Goal: Task Accomplishment & Management: Manage account settings

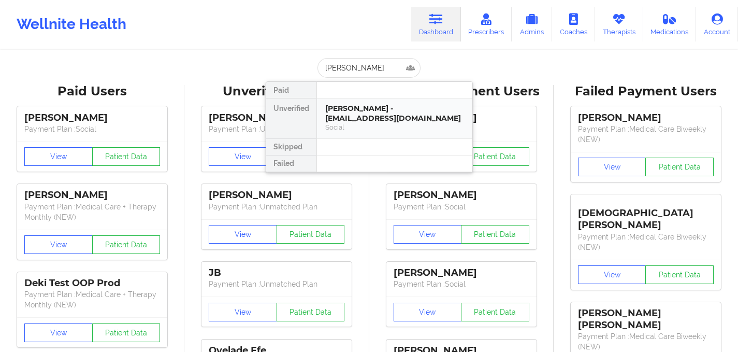
click at [363, 120] on div "[PERSON_NAME] - [EMAIL_ADDRESS][DOMAIN_NAME]" at bounding box center [394, 113] width 139 height 19
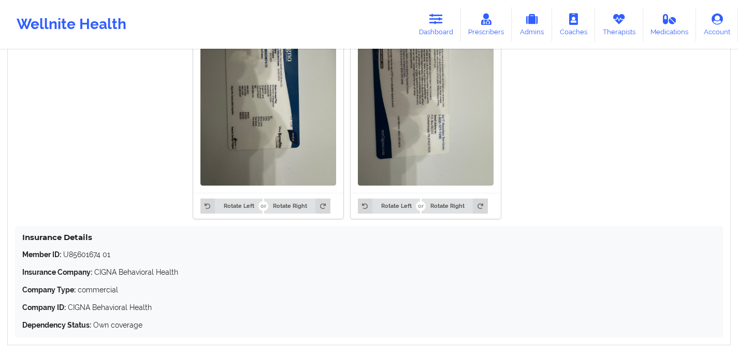
scroll to position [897, 0]
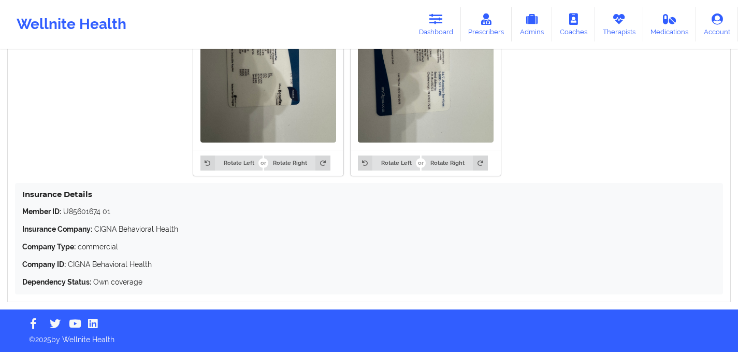
drag, startPoint x: 440, startPoint y: 9, endPoint x: 209, endPoint y: 46, distance: 233.9
click at [440, 9] on link "Dashboard" at bounding box center [436, 24] width 50 height 34
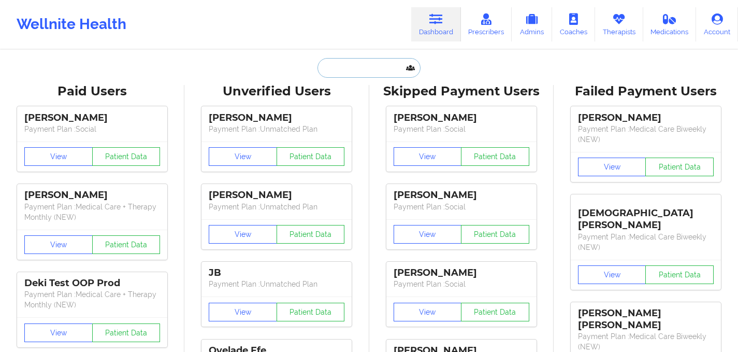
click at [343, 73] on input "text" at bounding box center [369, 68] width 103 height 20
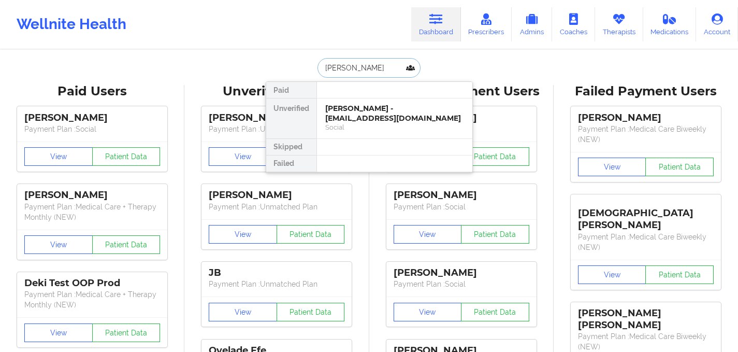
type input "[PERSON_NAME]"
click at [355, 124] on div "Digital Practice Member (In-Network)" at bounding box center [394, 127] width 139 height 9
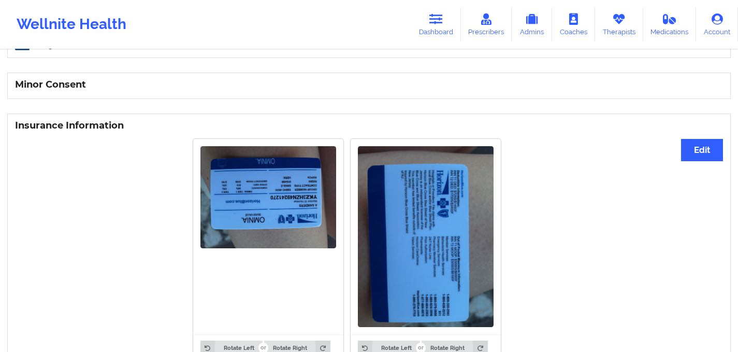
scroll to position [464, 0]
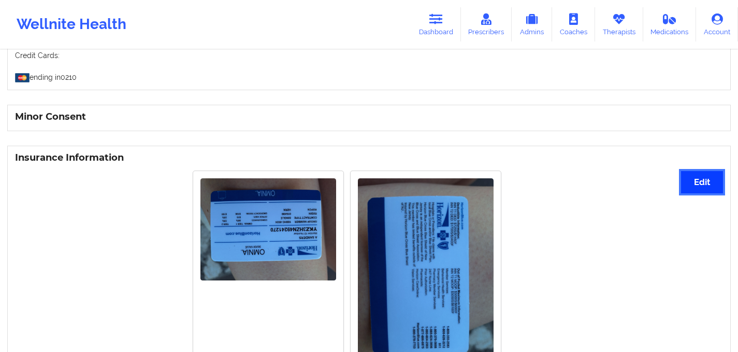
click at [688, 180] on button "Edit" at bounding box center [702, 182] width 42 height 22
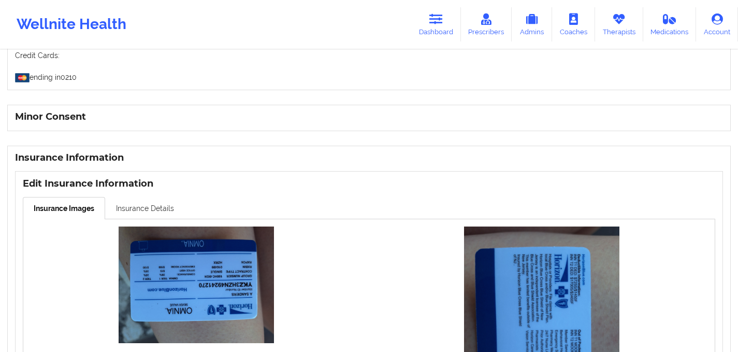
click at [156, 209] on link "Insurance Details" at bounding box center [145, 208] width 80 height 22
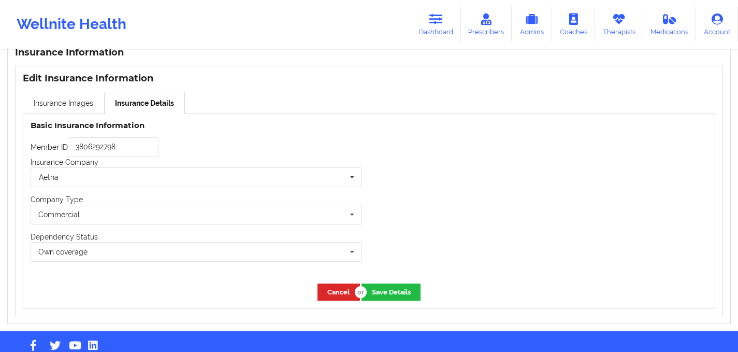
scroll to position [564, 0]
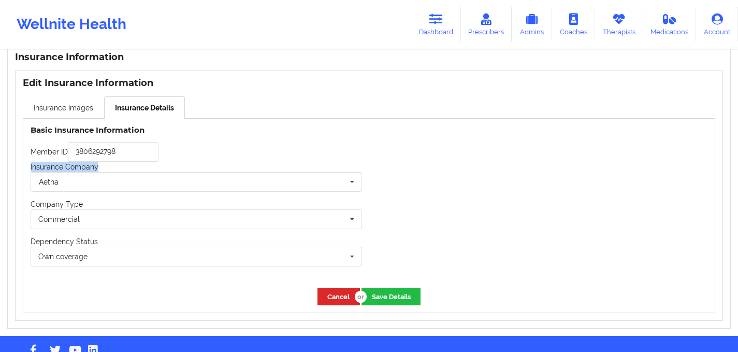
drag, startPoint x: 102, startPoint y: 168, endPoint x: 16, endPoint y: 164, distance: 86.1
click at [16, 165] on div "Edit Insurance Information Insurance Images Insurance Details Updating insuranc…" at bounding box center [369, 195] width 708 height 250
copy label "Insurance Company"
click at [110, 147] on input "3806292798" at bounding box center [113, 152] width 91 height 20
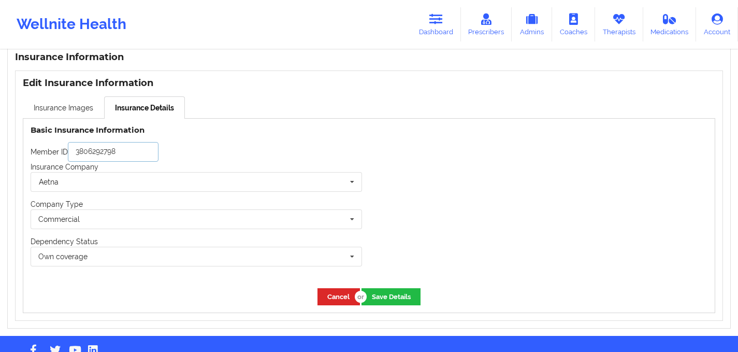
paste input "VYZHZH2941270"
type input "VYZHZH2941270"
click at [236, 155] on div "Member ID VYZHZH2941270" at bounding box center [197, 152] width 332 height 20
click at [233, 176] on input "text" at bounding box center [197, 182] width 331 height 19
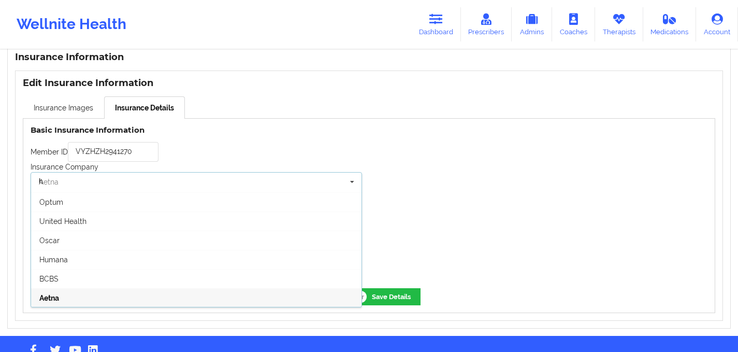
scroll to position [0, 0]
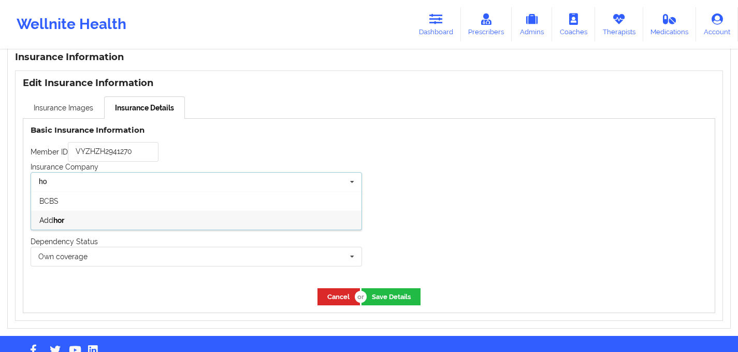
type input "h"
click at [61, 179] on input "text" at bounding box center [197, 182] width 331 height 19
paste input "Horizon Blue Cross Blue Shield of [US_STATE] (Horizon BCBSNJ)"
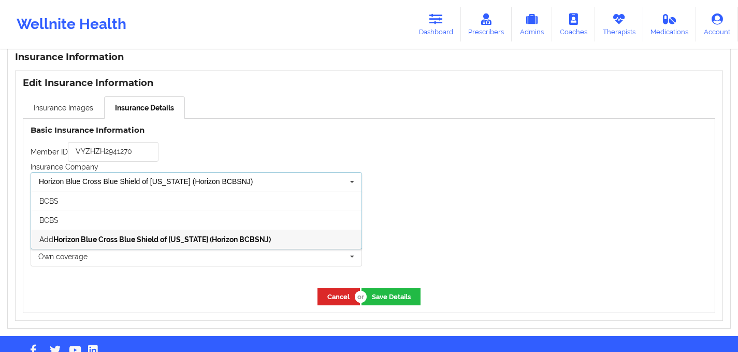
type input "Horizon Blue Cross Blue Shield of [US_STATE] (Horizon BCBSNJ)"
click at [110, 238] on b "Horizon Blue Cross Blue Shield of [US_STATE] (Horizon BCBSNJ)" at bounding box center [162, 239] width 218 height 8
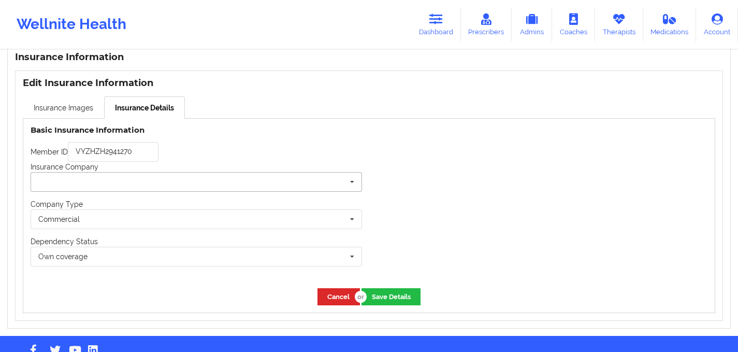
click at [351, 184] on icon at bounding box center [352, 182] width 16 height 19
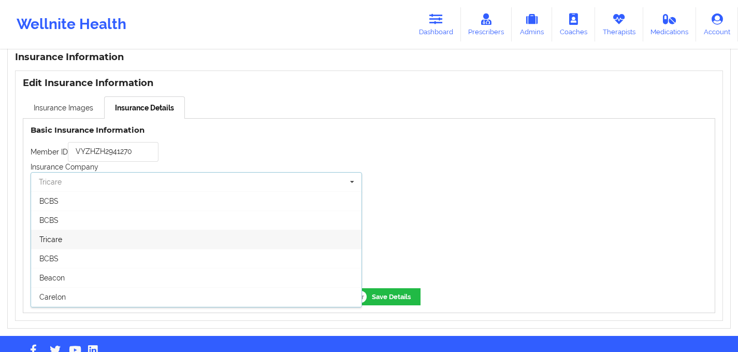
paste input "Horizon Blue Cross Blue Shield of [US_STATE] (Horizon BCBSNJ)"
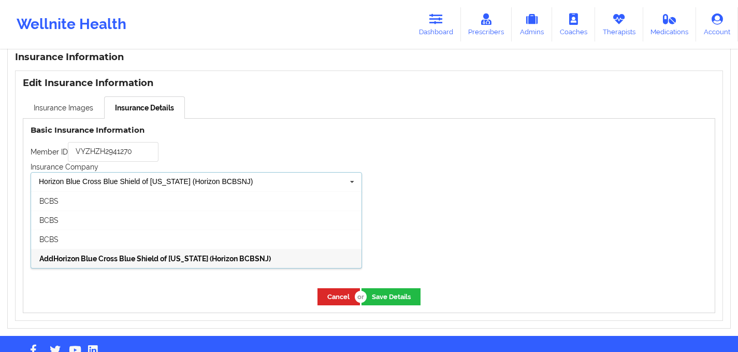
type input "Horizon Blue Cross Blue Shield of [US_STATE] (Horizon BCBSNJ)"
click at [49, 256] on span "Add Horizon Blue Cross Blue Shield of [US_STATE] (Horizon BCBSNJ)" at bounding box center [155, 258] width 232 height 8
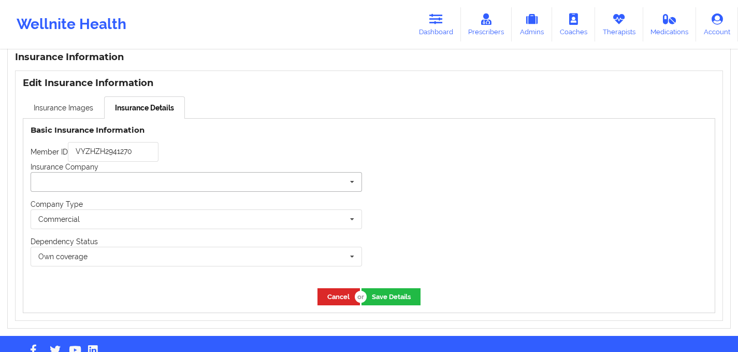
click at [183, 183] on input "text" at bounding box center [197, 182] width 331 height 19
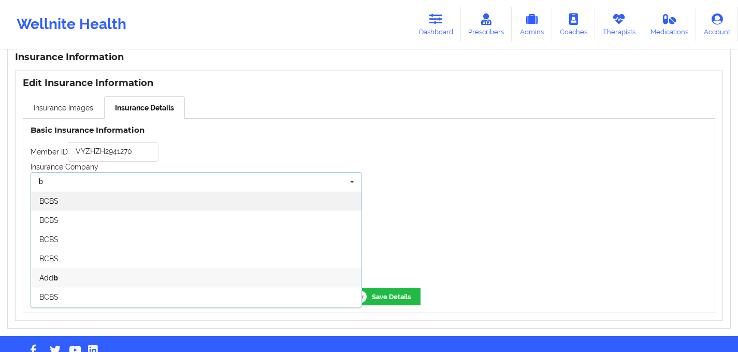
type input "b"
click at [119, 202] on div "BCBS" at bounding box center [196, 200] width 331 height 19
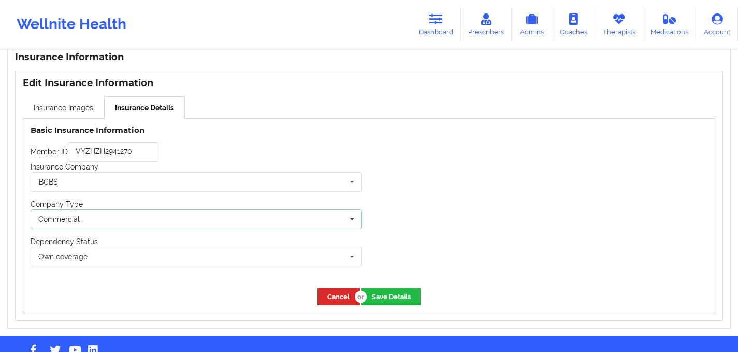
click at [145, 219] on div "Commercial None Commercial" at bounding box center [197, 219] width 332 height 20
click at [100, 257] on div "Commercial" at bounding box center [196, 257] width 331 height 19
click at [146, 257] on div "Own coverage Own coverage Spouse Children" at bounding box center [197, 257] width 332 height 20
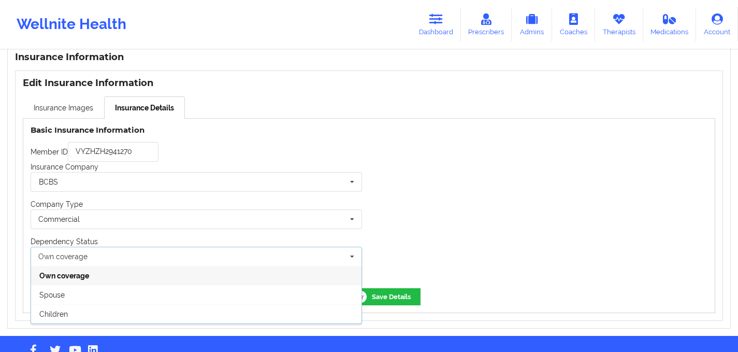
click at [115, 279] on div "Own coverage" at bounding box center [196, 275] width 331 height 19
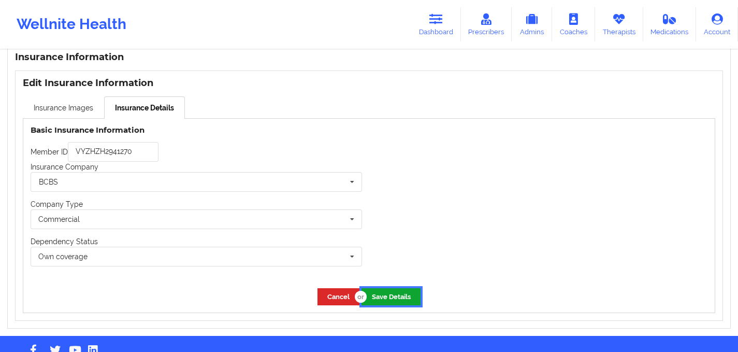
click at [394, 297] on button "Save Details" at bounding box center [391, 296] width 59 height 17
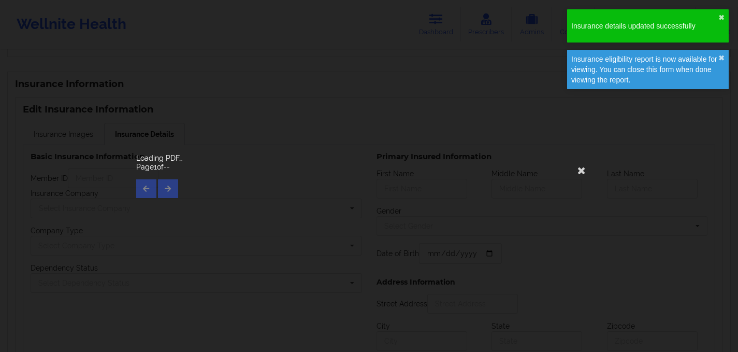
type input "VYZHZH2941270"
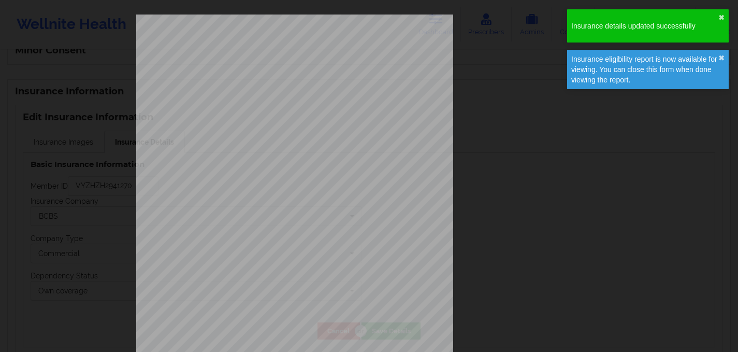
scroll to position [564, 0]
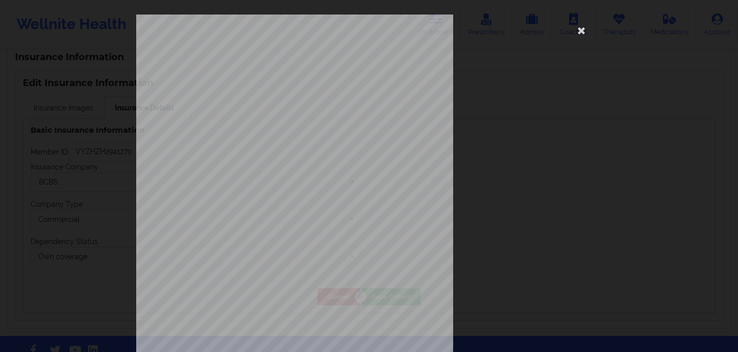
click at [486, 195] on div "ELIGIBILITY INQUIRY REPORT [DATE] QUERY CRITERIA PAYER : DOS : Batch : PROVIDER…" at bounding box center [369, 220] width 466 height 410
click at [581, 29] on icon at bounding box center [581, 30] width 17 height 17
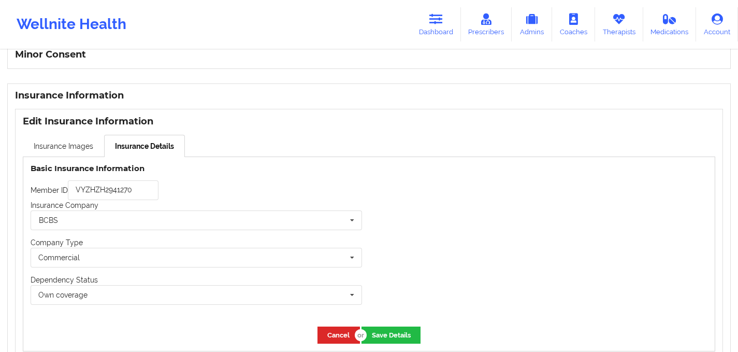
scroll to position [544, 0]
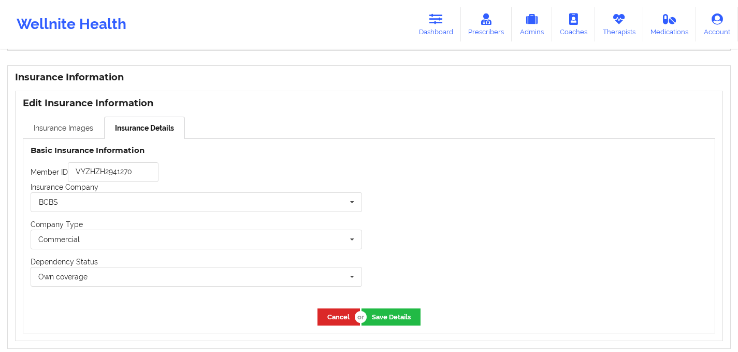
click at [83, 123] on link "Insurance Images" at bounding box center [63, 128] width 81 height 22
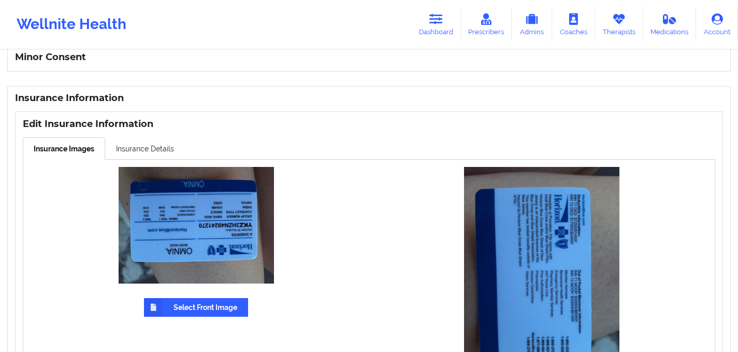
scroll to position [463, 0]
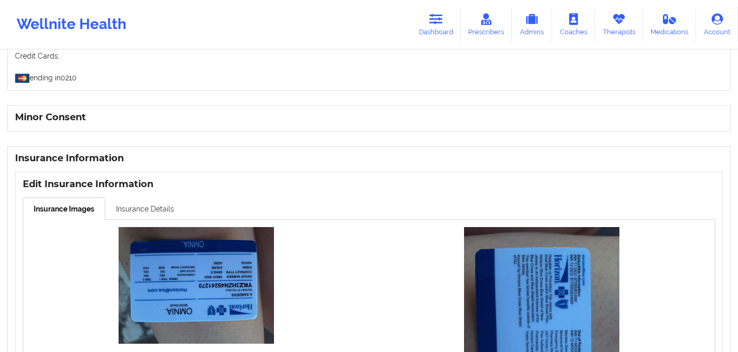
click at [129, 210] on link "Insurance Details" at bounding box center [145, 208] width 80 height 22
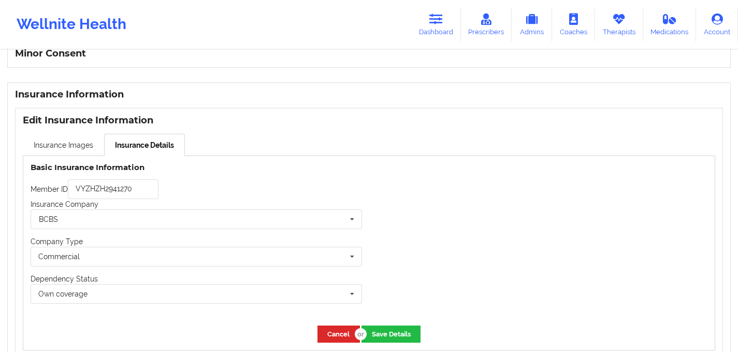
scroll to position [530, 0]
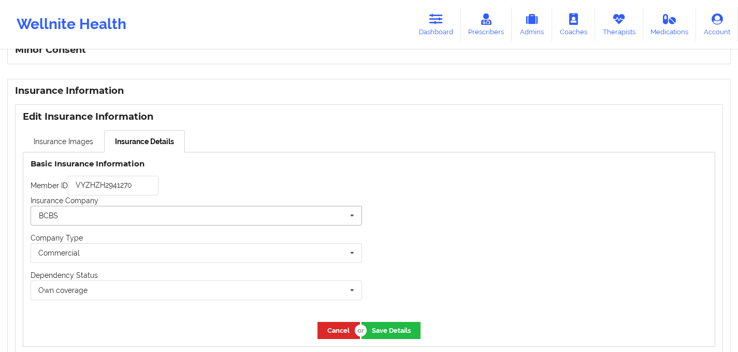
click at [217, 213] on input "text" at bounding box center [197, 215] width 331 height 19
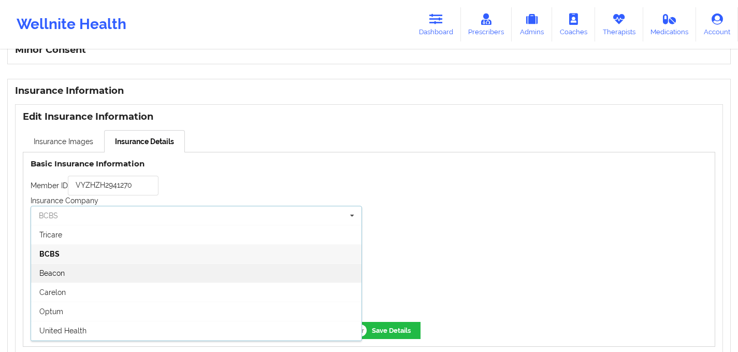
scroll to position [0, 0]
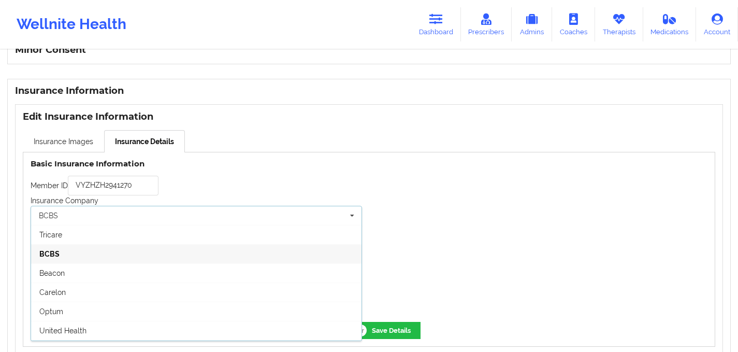
click at [467, 164] on div at bounding box center [542, 233] width 346 height 162
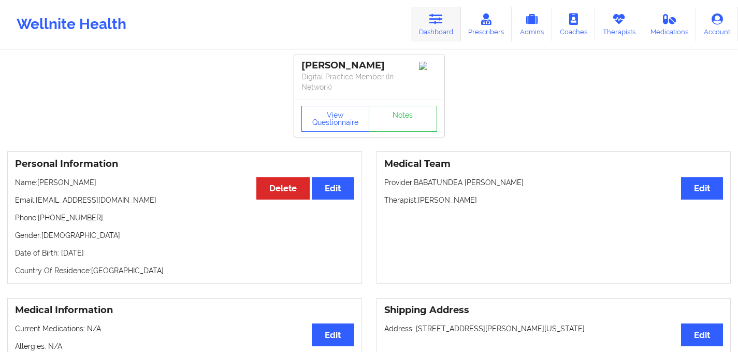
click at [438, 20] on icon at bounding box center [435, 18] width 13 height 11
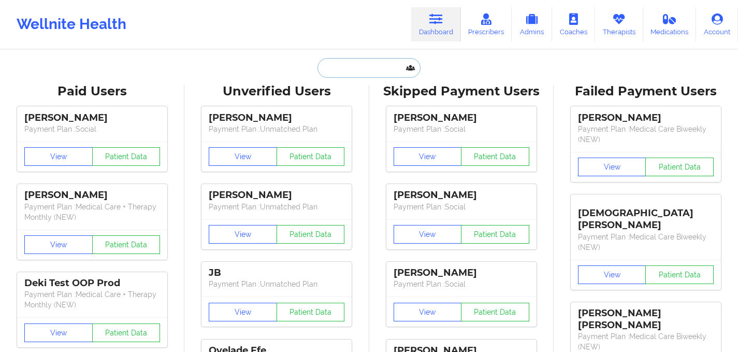
click at [324, 64] on input "text" at bounding box center [369, 68] width 103 height 20
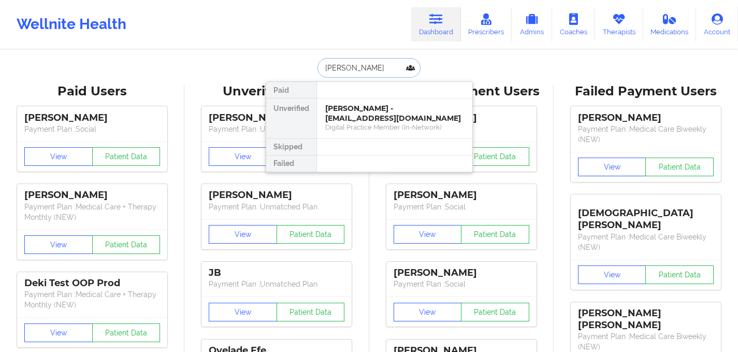
type input "[PERSON_NAME]"
click at [386, 107] on div "[PERSON_NAME] - [EMAIL_ADDRESS][DOMAIN_NAME]" at bounding box center [394, 113] width 139 height 19
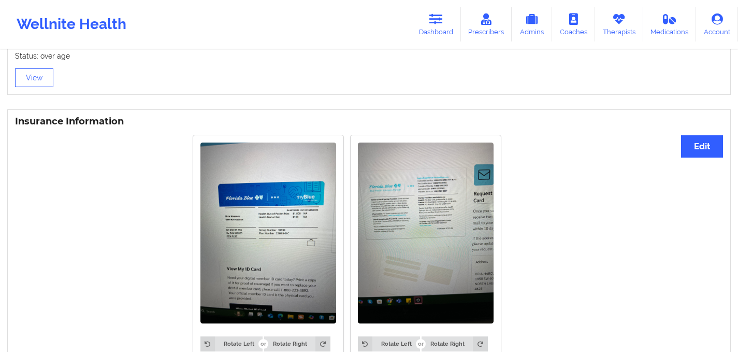
scroll to position [570, 0]
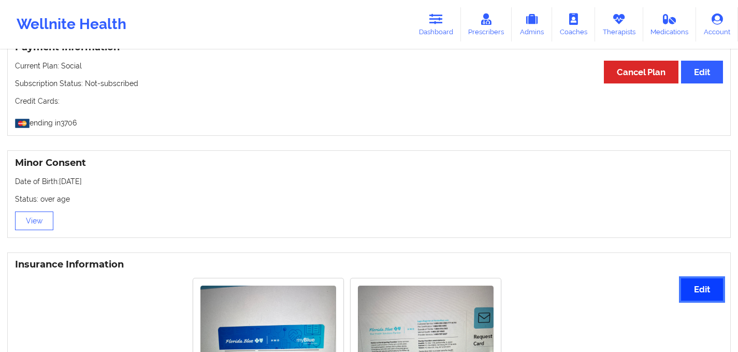
click at [698, 292] on button "Edit" at bounding box center [702, 289] width 42 height 22
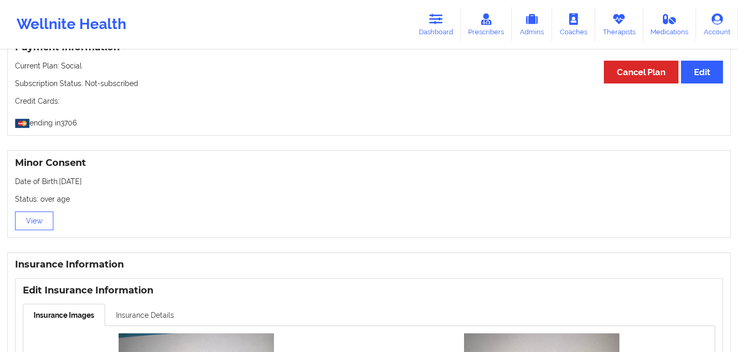
click at [157, 319] on link "Insurance Details" at bounding box center [145, 315] width 80 height 22
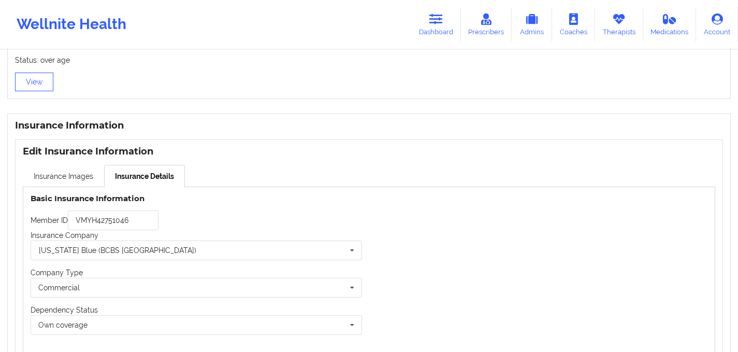
scroll to position [773, 0]
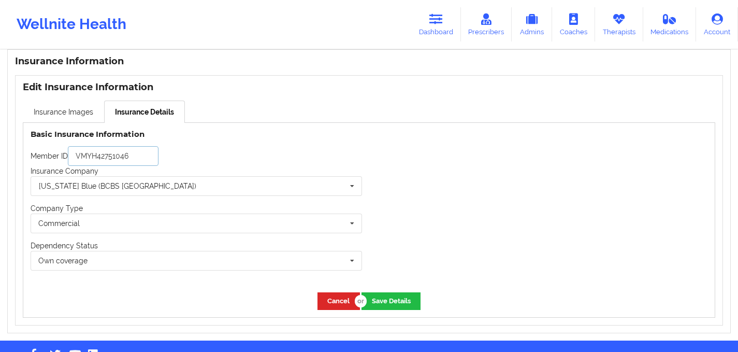
click at [96, 166] on input "VMYH42751046" at bounding box center [113, 156] width 91 height 20
click at [96, 165] on input "VMYH42751046" at bounding box center [113, 156] width 91 height 20
click at [98, 151] on input "VMYH42751046" at bounding box center [113, 156] width 91 height 20
paste input "71457014"
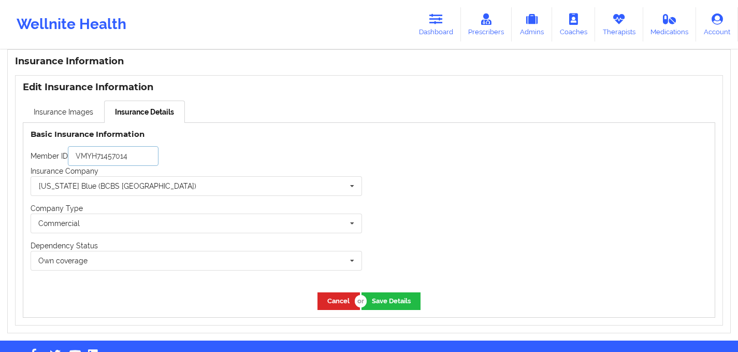
type input "VMYH71457014"
click at [271, 159] on div "Member ID VMYH71457014" at bounding box center [197, 156] width 332 height 20
click at [384, 308] on button "Save Details" at bounding box center [391, 300] width 59 height 17
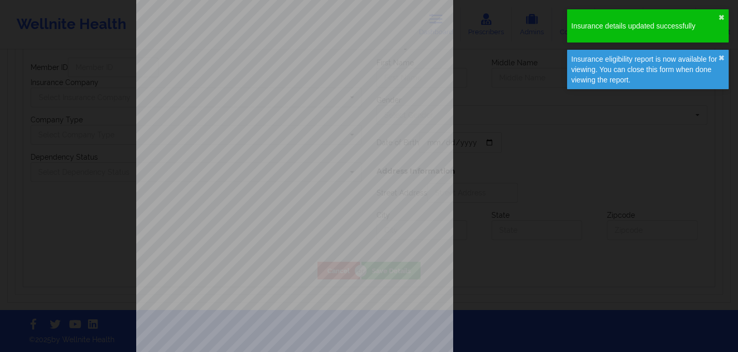
type input "VMYH71457014"
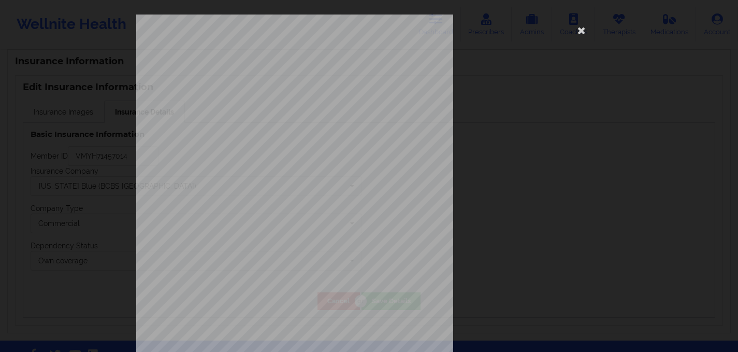
click at [79, 85] on div "ELIGIBILITY INQUIRY REPORT [DATE] QUERY CRITERIA PAYER : DOS : Batch : PROVIDER…" at bounding box center [369, 176] width 738 height 352
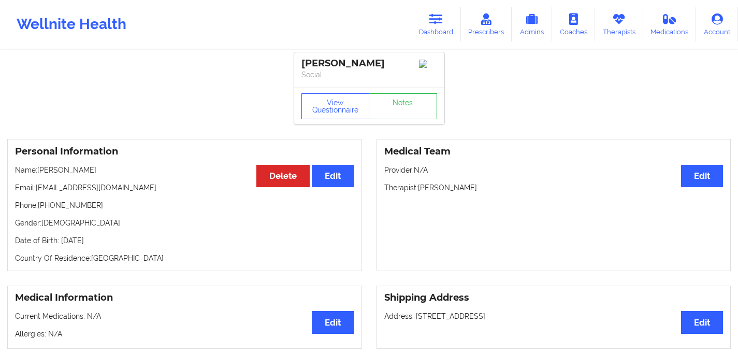
scroll to position [0, 0]
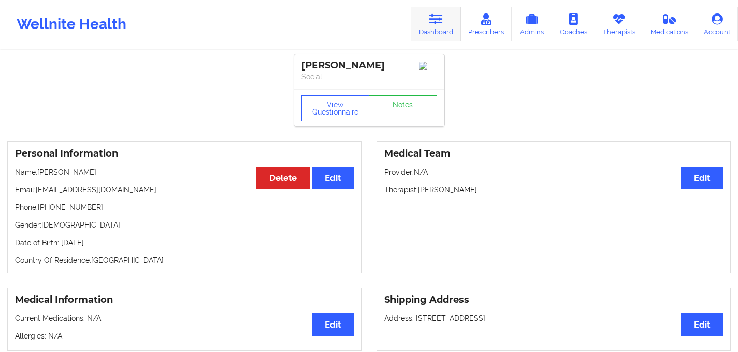
click at [435, 21] on icon at bounding box center [435, 18] width 13 height 11
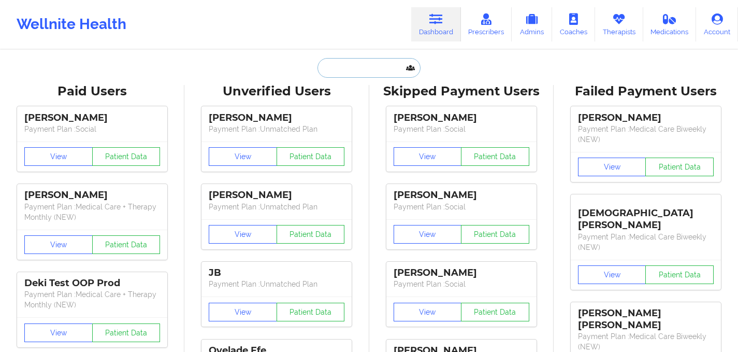
click at [355, 71] on input "text" at bounding box center [369, 68] width 103 height 20
paste input "[EMAIL_ADDRESS][DOMAIN_NAME]"
type input "[EMAIL_ADDRESS][DOMAIN_NAME]"
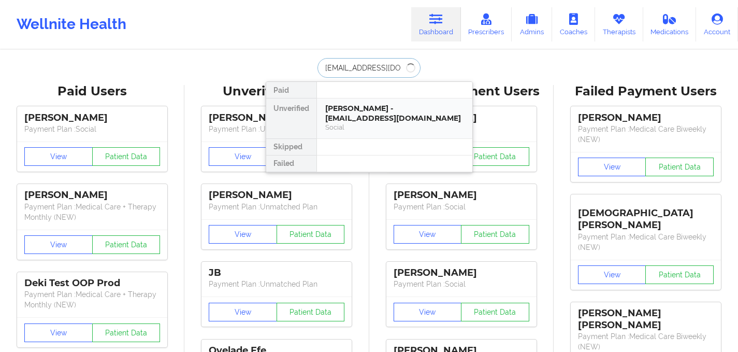
click at [361, 125] on div "Social" at bounding box center [394, 127] width 139 height 9
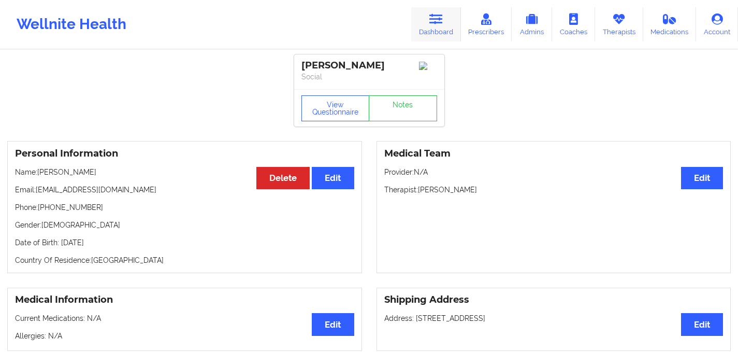
click at [435, 13] on icon at bounding box center [435, 18] width 13 height 11
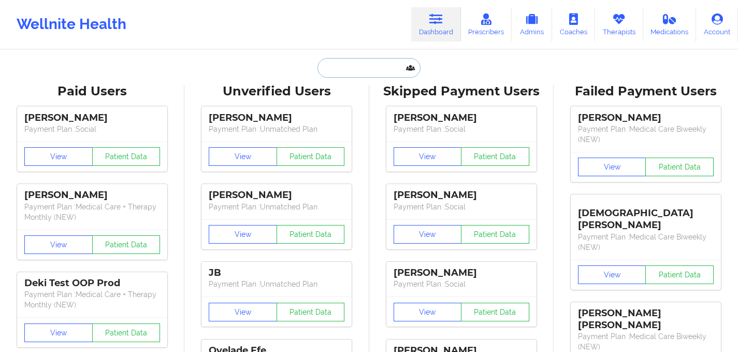
click at [344, 69] on input "text" at bounding box center [369, 68] width 103 height 20
paste input "[EMAIL_ADDRESS][DOMAIN_NAME]"
type input "[EMAIL_ADDRESS][DOMAIN_NAME]"
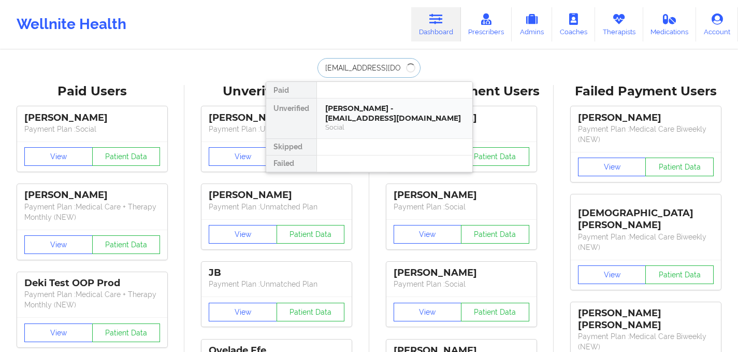
click at [363, 111] on div "[PERSON_NAME] - [EMAIL_ADDRESS][DOMAIN_NAME]" at bounding box center [394, 113] width 139 height 19
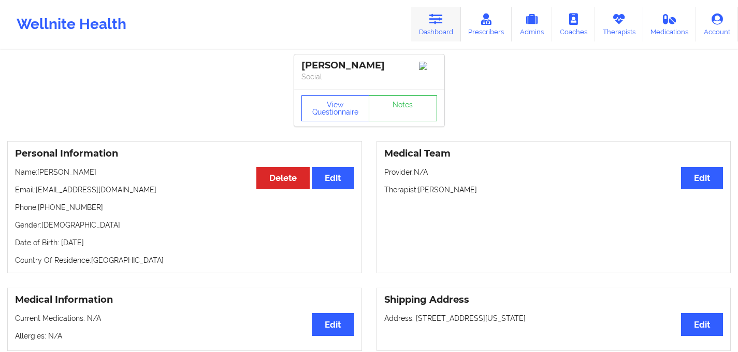
click at [434, 27] on link "Dashboard" at bounding box center [436, 24] width 50 height 34
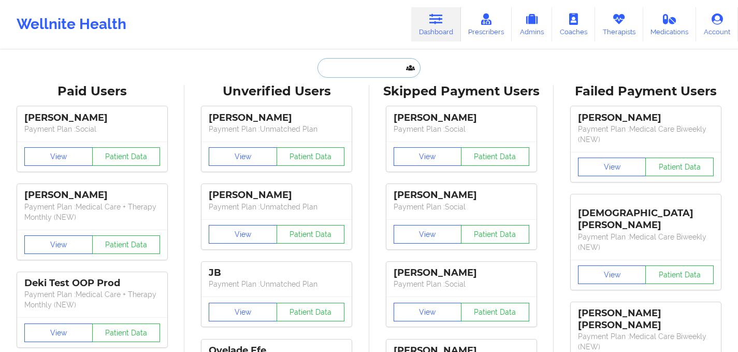
click at [349, 71] on input "text" at bounding box center [369, 68] width 103 height 20
paste input "[EMAIL_ADDRESS][DOMAIN_NAME]"
type input "[EMAIL_ADDRESS][DOMAIN_NAME]"
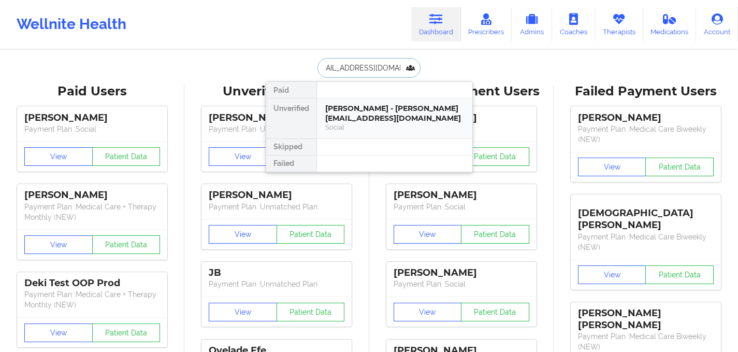
click at [375, 110] on div "[PERSON_NAME] - [PERSON_NAME][EMAIL_ADDRESS][DOMAIN_NAME]" at bounding box center [394, 113] width 139 height 19
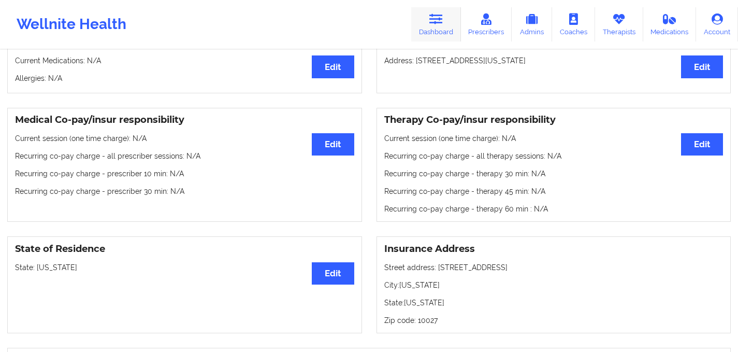
scroll to position [192, 0]
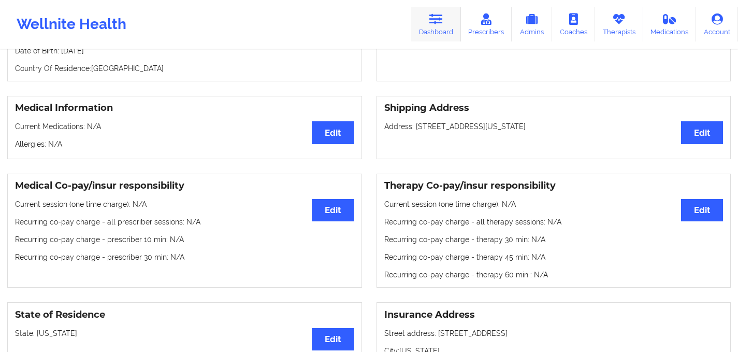
click at [437, 28] on link "Dashboard" at bounding box center [436, 24] width 50 height 34
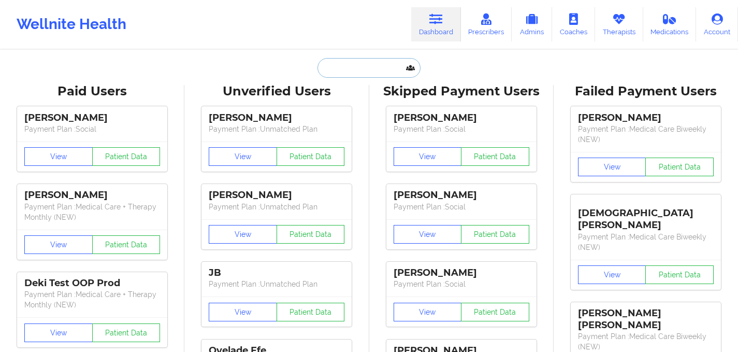
click at [352, 73] on input "text" at bounding box center [369, 68] width 103 height 20
paste input "[EMAIL_ADDRESS][DOMAIN_NAME]"
type input "[EMAIL_ADDRESS][DOMAIN_NAME]"
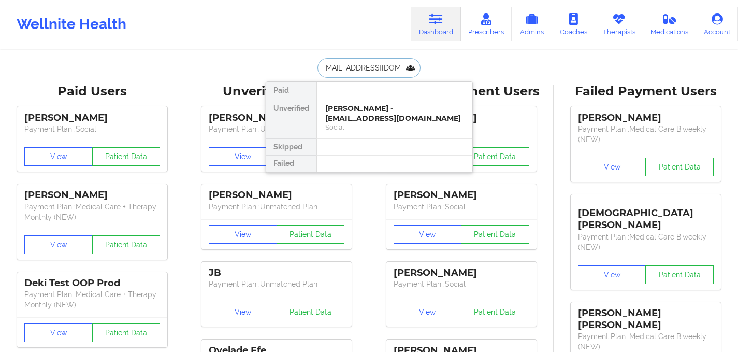
click at [363, 118] on div "[PERSON_NAME] - [EMAIL_ADDRESS][DOMAIN_NAME]" at bounding box center [394, 113] width 139 height 19
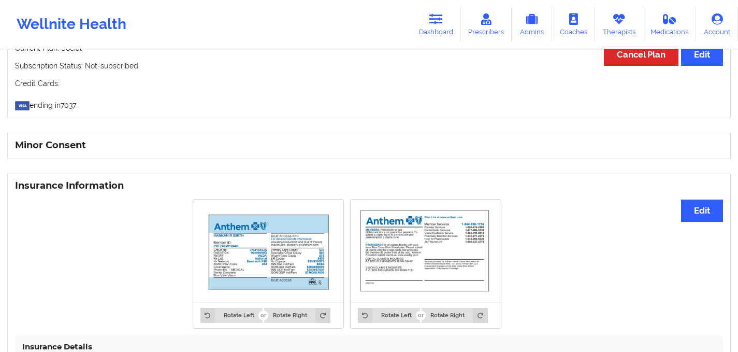
scroll to position [536, 0]
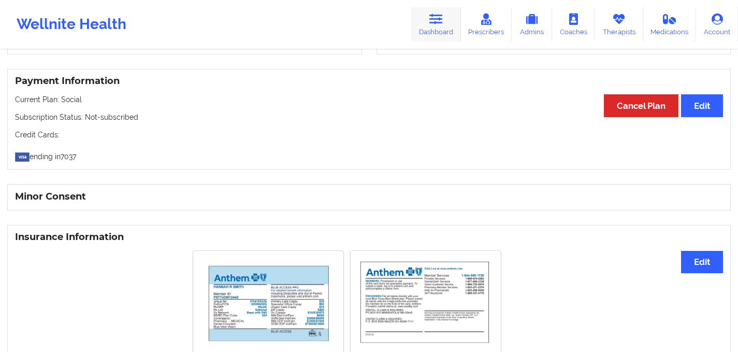
click at [448, 24] on link "Dashboard" at bounding box center [436, 24] width 50 height 34
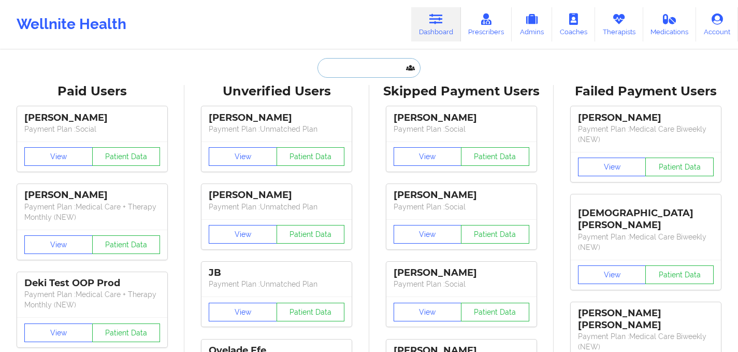
click at [351, 72] on input "text" at bounding box center [369, 68] width 103 height 20
paste input "[EMAIL_ADDRESS][DOMAIN_NAME]"
type input "[EMAIL_ADDRESS][DOMAIN_NAME]"
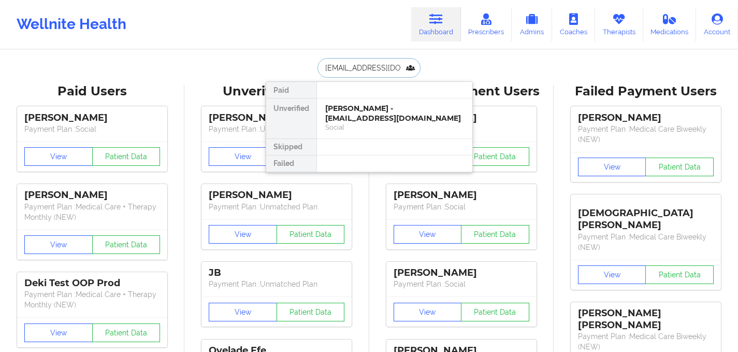
scroll to position [0, 1]
click at [332, 120] on div "[PERSON_NAME] - [PERSON_NAME][EMAIL_ADDRESS][DOMAIN_NAME]" at bounding box center [394, 113] width 139 height 19
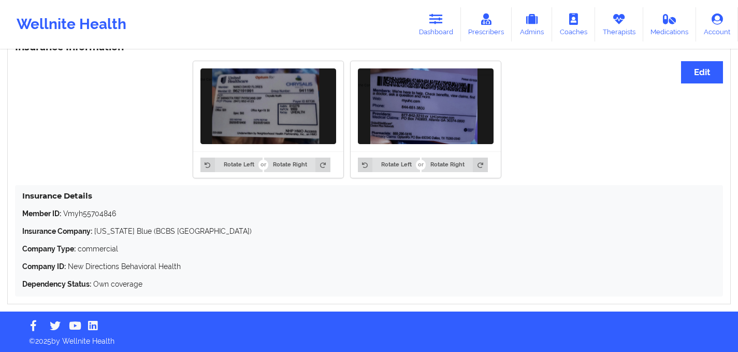
scroll to position [731, 0]
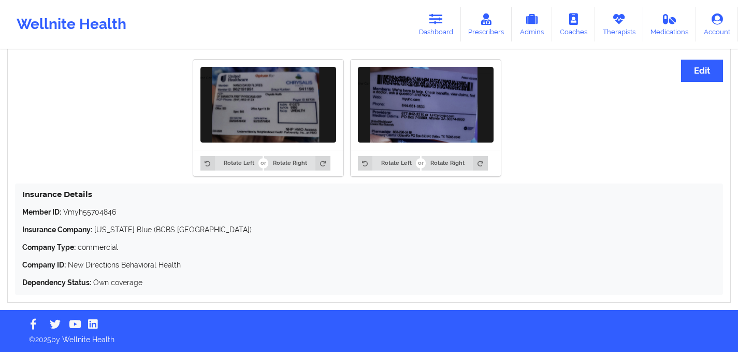
click at [272, 108] on img at bounding box center [268, 105] width 136 height 76
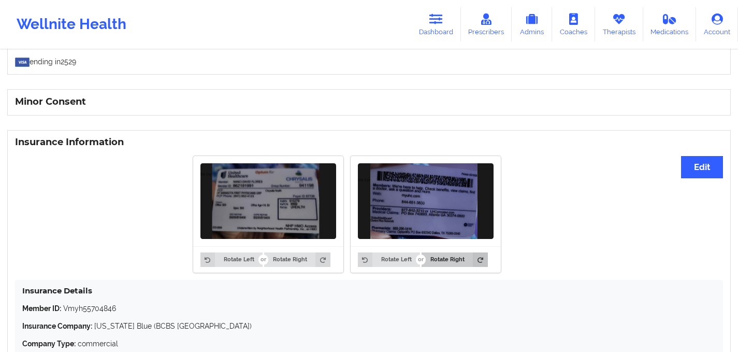
scroll to position [587, 0]
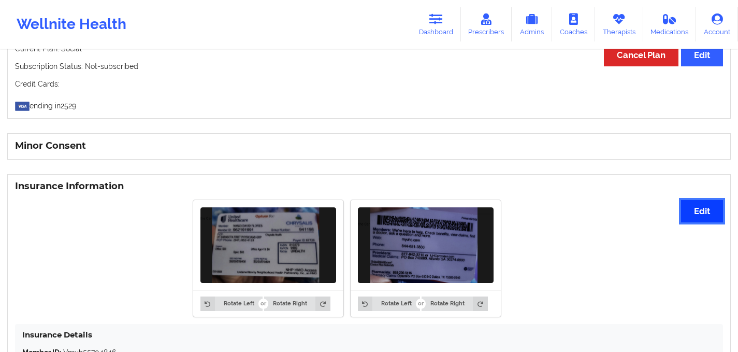
click at [695, 213] on button "Edit" at bounding box center [702, 211] width 42 height 22
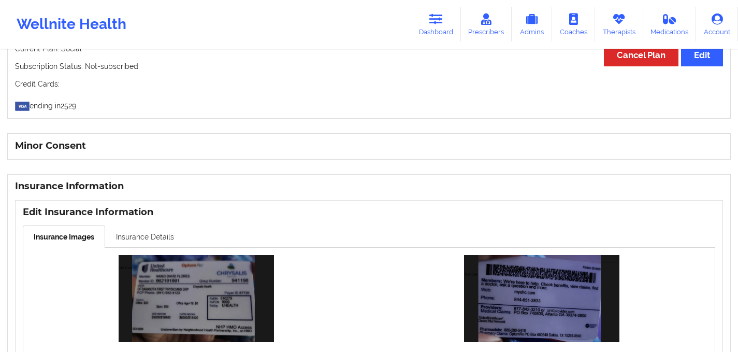
click at [162, 236] on link "Insurance Details" at bounding box center [145, 236] width 80 height 22
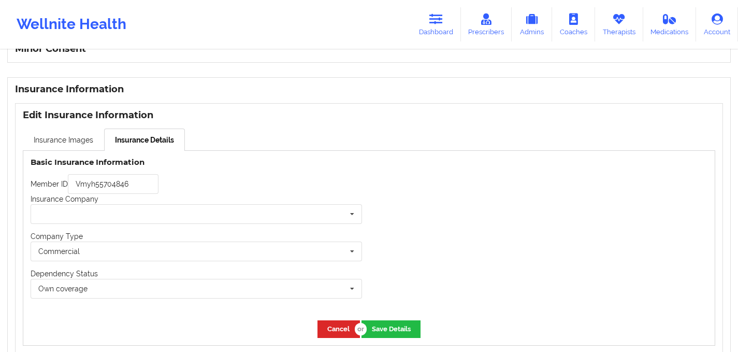
scroll to position [713, 0]
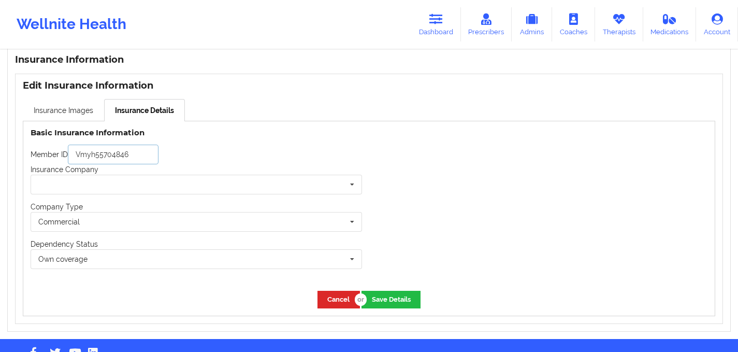
click at [114, 160] on input "Vmyh55704846" at bounding box center [113, 155] width 91 height 20
paste input "962191991"
type input "962191991"
click at [219, 152] on div "Member ID 962191991" at bounding box center [197, 155] width 332 height 20
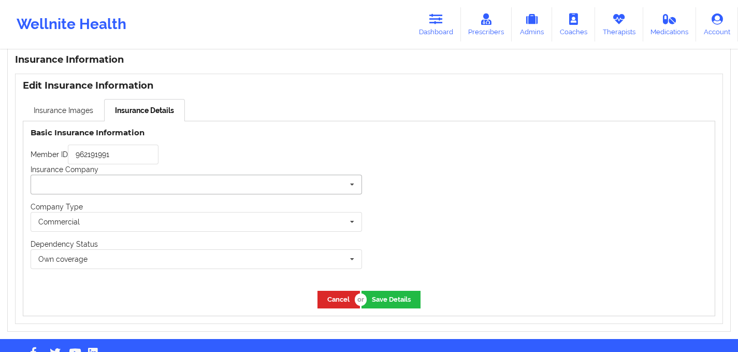
click at [178, 178] on input "text" at bounding box center [197, 184] width 331 height 19
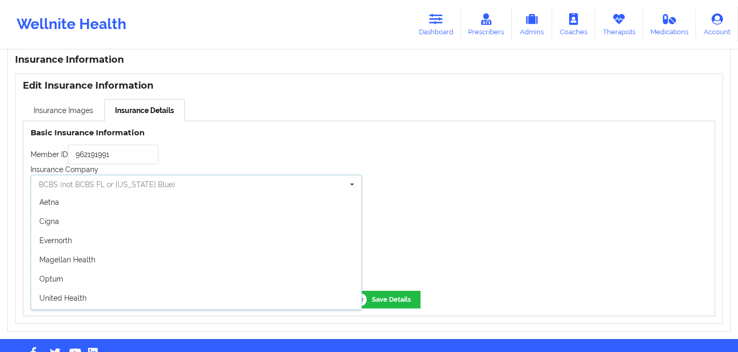
scroll to position [152, 0]
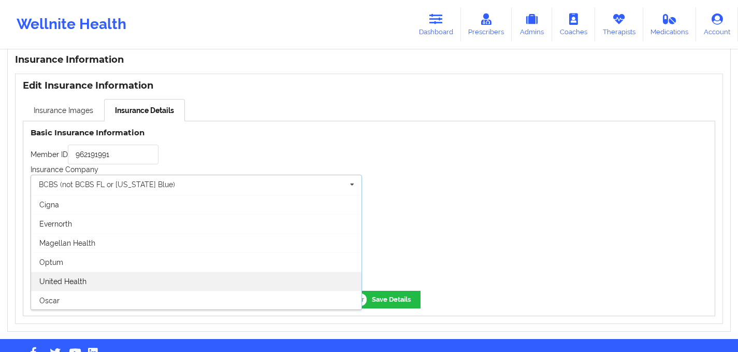
click at [79, 283] on span "United Health" at bounding box center [62, 281] width 47 height 8
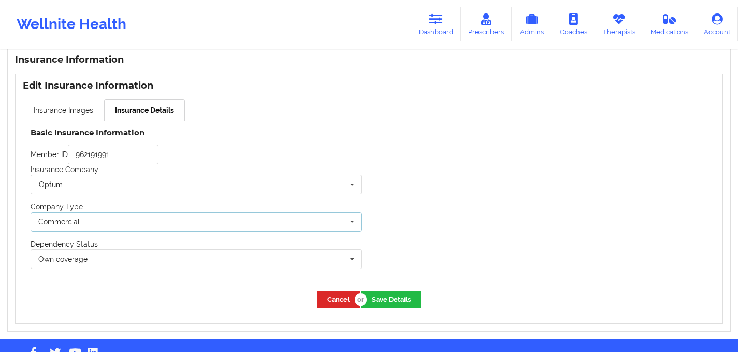
click at [275, 215] on div "Commercial None Commercial" at bounding box center [197, 222] width 332 height 20
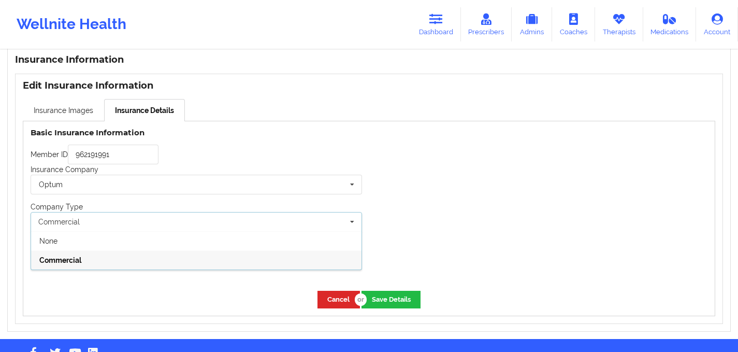
click at [431, 189] on div at bounding box center [542, 202] width 346 height 162
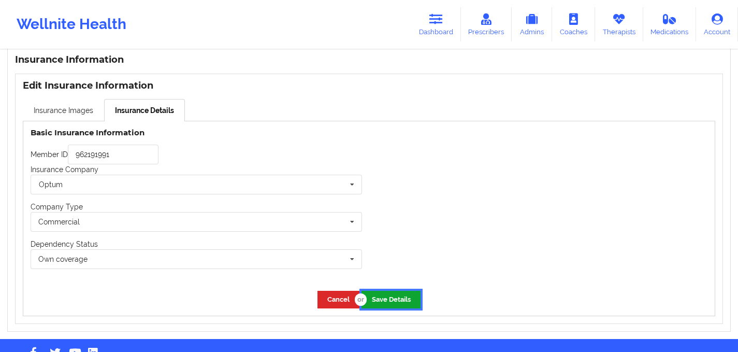
click at [389, 305] on button "Save Details" at bounding box center [391, 299] width 59 height 17
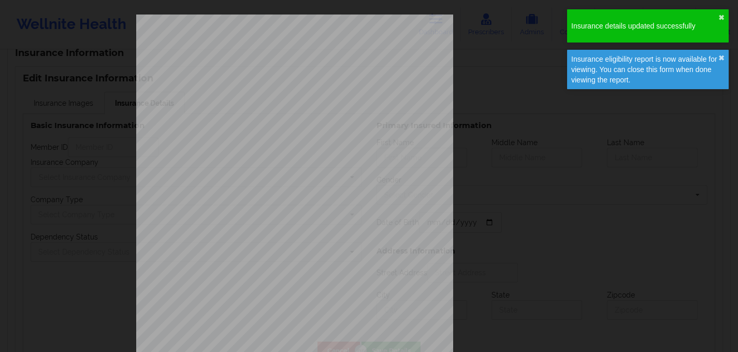
type input "962191991"
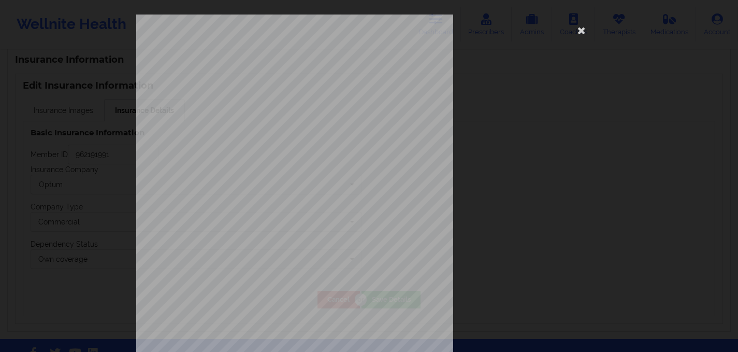
click at [499, 192] on div "ELIGIBILITY INQUIRY REPORT [DATE] QUERY CRITERIA PAYER : DOS : Batch : PROVIDER…" at bounding box center [369, 220] width 466 height 410
click at [580, 31] on icon at bounding box center [581, 30] width 17 height 17
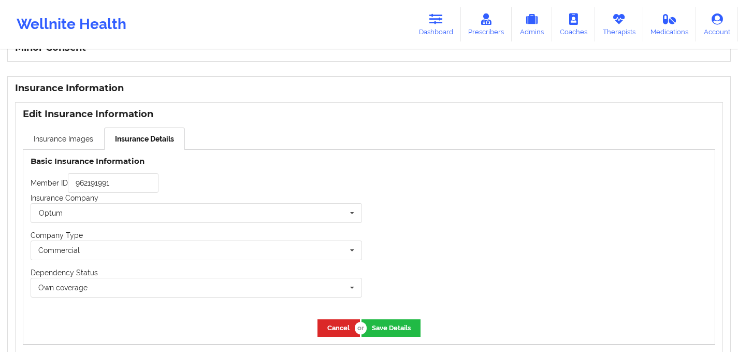
scroll to position [700, 0]
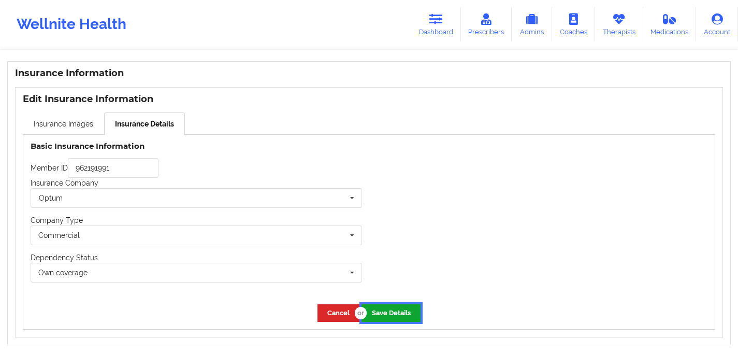
click at [391, 314] on button "Save Details" at bounding box center [391, 312] width 59 height 17
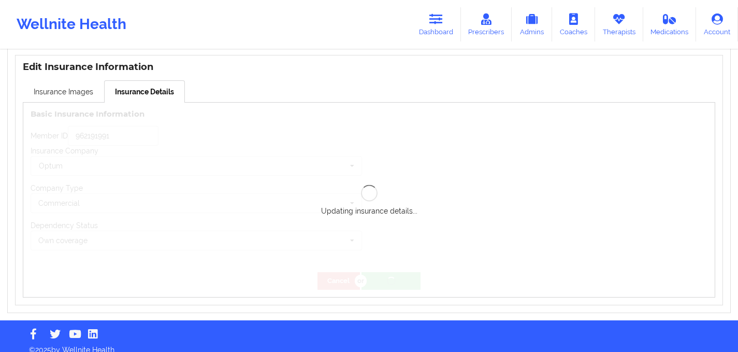
scroll to position [746, 0]
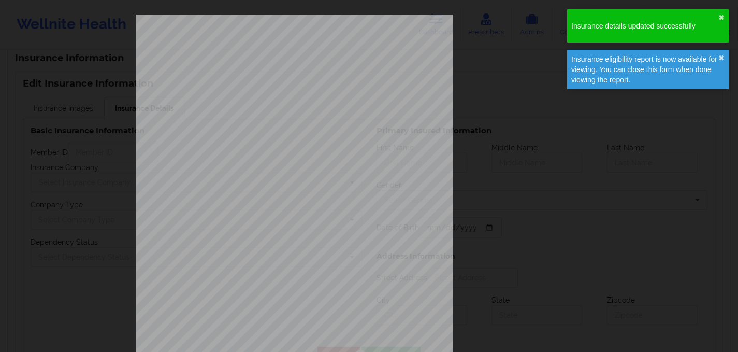
type input "962191991"
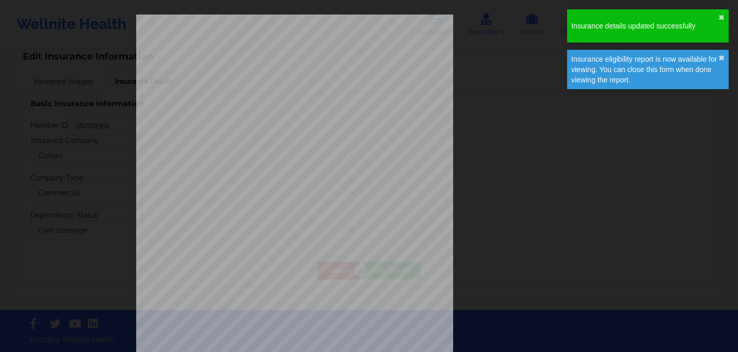
click at [46, 24] on div "ELIGIBILITY INQUIRY REPORT [DATE] QUERY CRITERIA PAYER : DOS : Batch : PROVIDER…" at bounding box center [369, 176] width 738 height 352
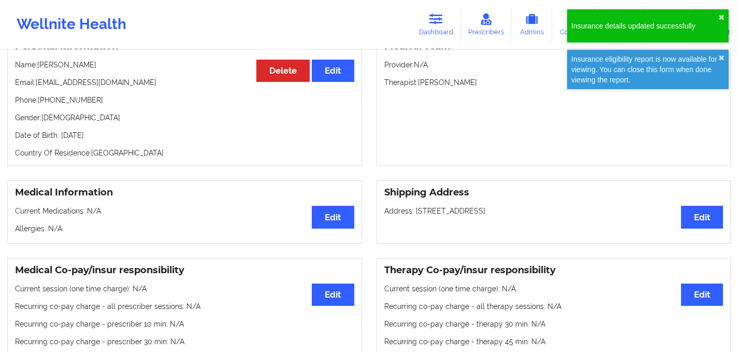
scroll to position [0, 0]
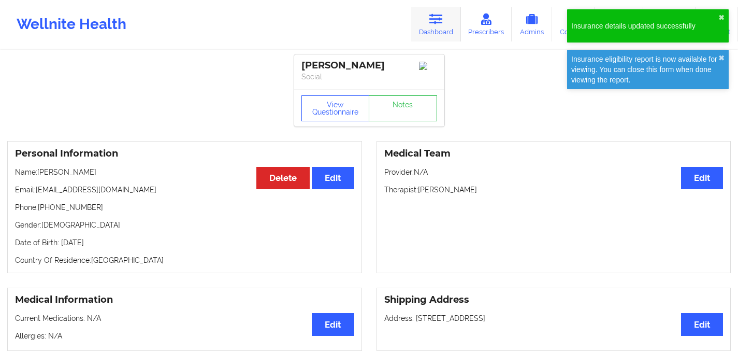
click at [436, 18] on icon at bounding box center [435, 18] width 13 height 11
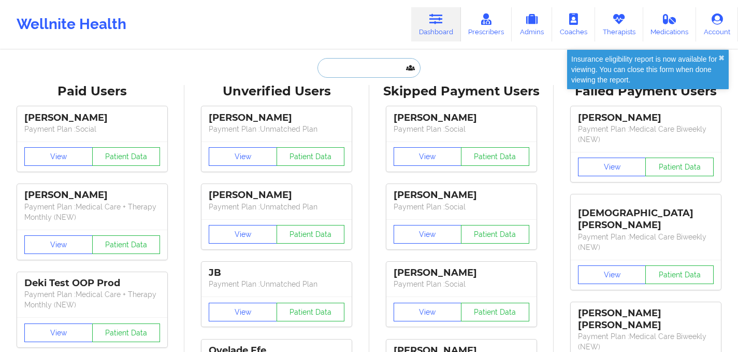
click at [335, 69] on input "text" at bounding box center [369, 68] width 103 height 20
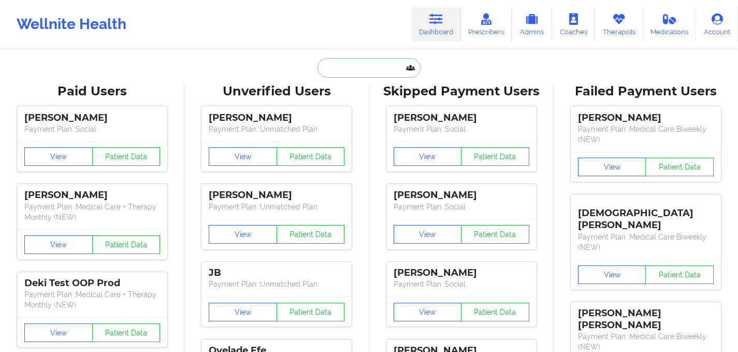
paste input "[EMAIL_ADDRESS][DOMAIN_NAME]"
type input "[EMAIL_ADDRESS][DOMAIN_NAME]"
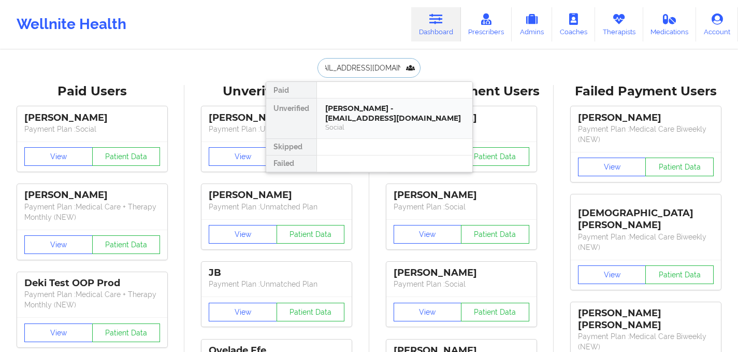
click at [371, 116] on div "[PERSON_NAME] - [EMAIL_ADDRESS][DOMAIN_NAME]" at bounding box center [394, 113] width 139 height 19
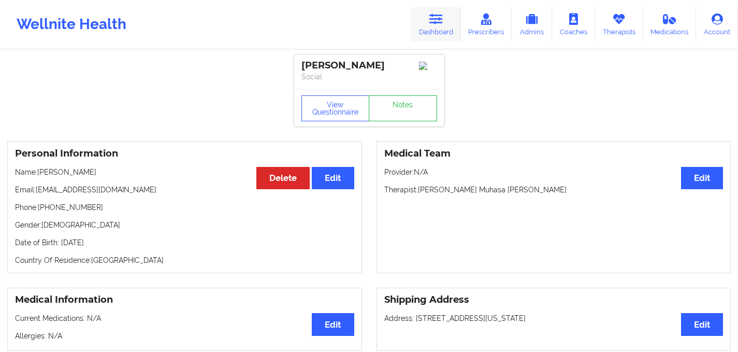
click at [441, 17] on icon at bounding box center [435, 18] width 13 height 11
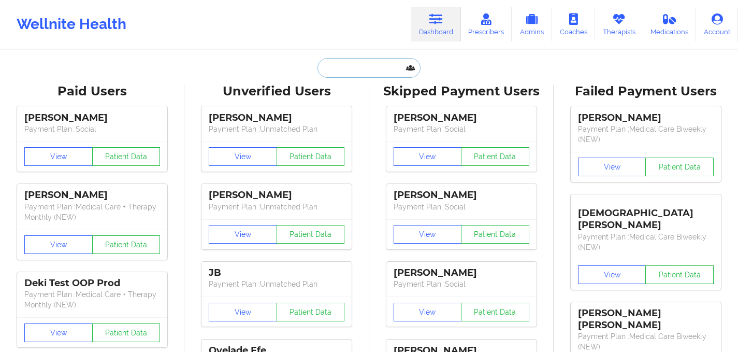
drag, startPoint x: 377, startPoint y: 75, endPoint x: 371, endPoint y: 75, distance: 5.7
click at [377, 75] on input "text" at bounding box center [369, 68] width 103 height 20
paste input "[EMAIL_ADDRESS][DOMAIN_NAME]"
type input "[EMAIL_ADDRESS][DOMAIN_NAME]"
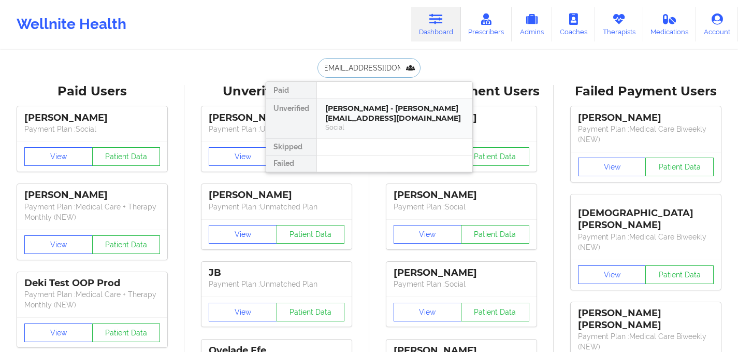
click at [374, 110] on div "[PERSON_NAME] - [PERSON_NAME][EMAIL_ADDRESS][DOMAIN_NAME]" at bounding box center [394, 113] width 139 height 19
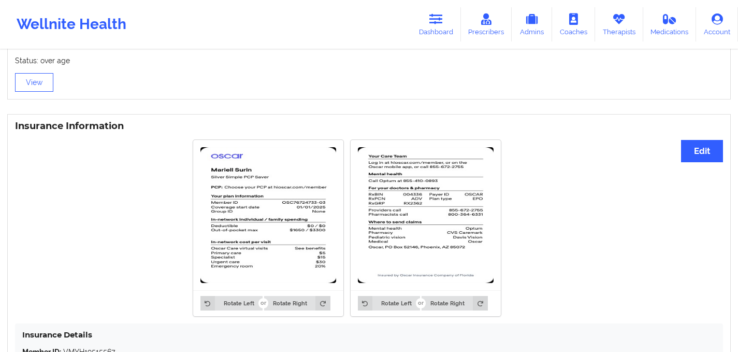
scroll to position [665, 0]
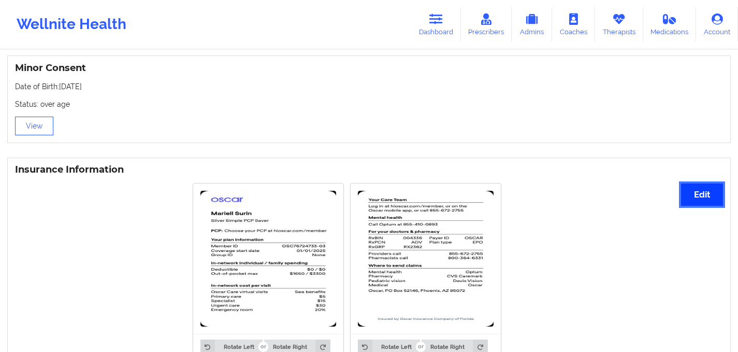
click at [703, 199] on button "Edit" at bounding box center [702, 194] width 42 height 22
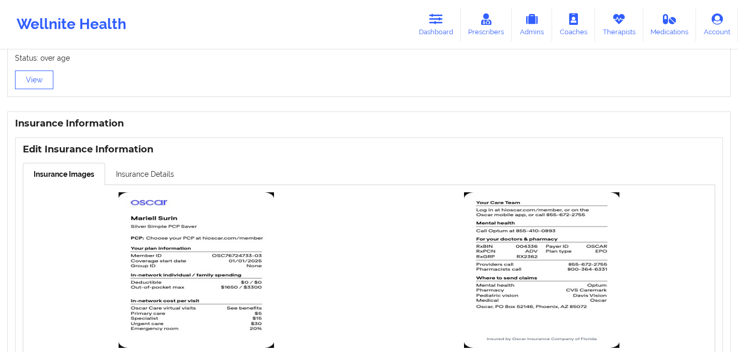
scroll to position [712, 0]
click at [155, 180] on link "Insurance Details" at bounding box center [145, 173] width 80 height 22
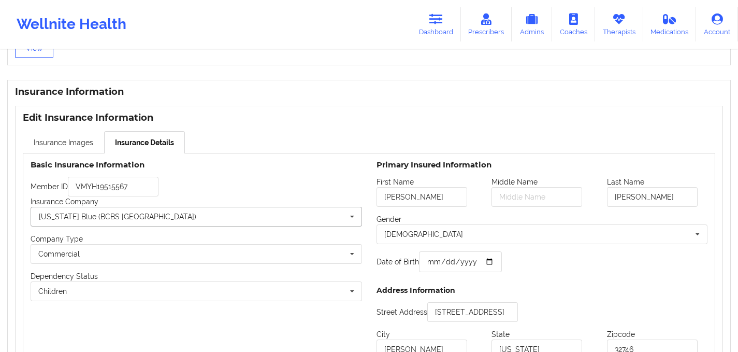
scroll to position [743, 0]
drag, startPoint x: 142, startPoint y: 185, endPoint x: 41, endPoint y: 182, distance: 100.6
click at [41, 182] on div "Member ID VMYH19515567" at bounding box center [197, 186] width 332 height 20
paste input "OSC76724733-03"
type input "OSC76724733-03"
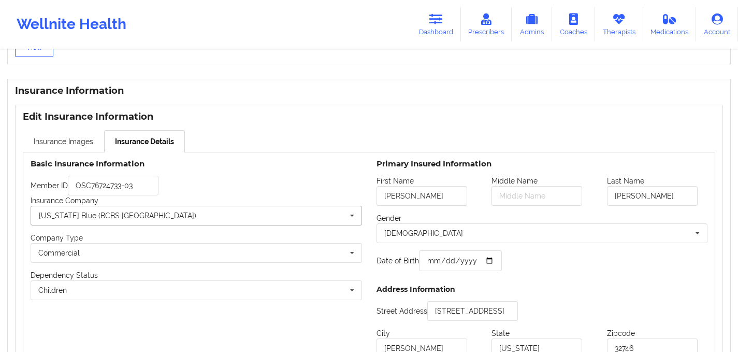
click at [125, 220] on input "text" at bounding box center [197, 215] width 331 height 19
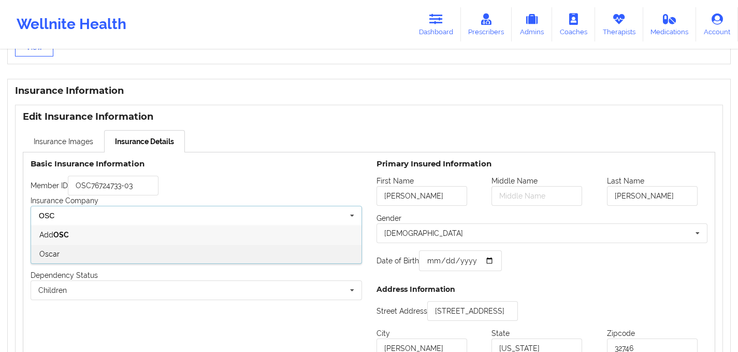
type input "OSC"
click at [108, 256] on div "Oscar" at bounding box center [196, 253] width 331 height 19
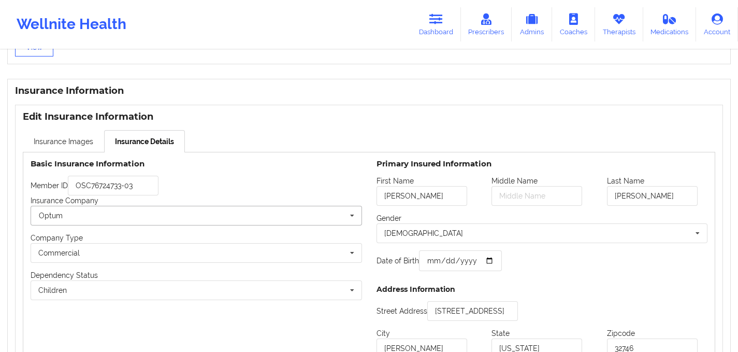
click at [118, 224] on input "text" at bounding box center [197, 215] width 331 height 19
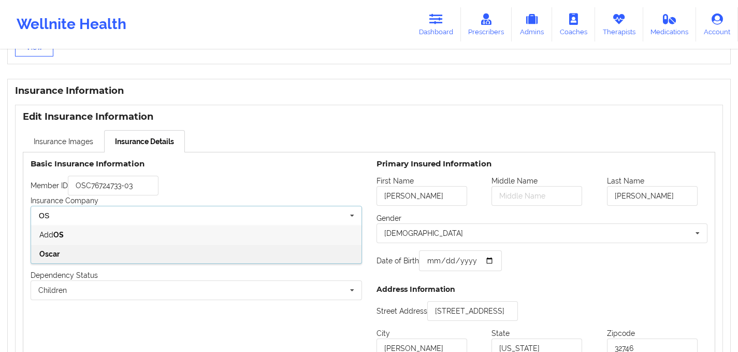
type input "OS"
click at [120, 256] on div "Oscar" at bounding box center [196, 253] width 331 height 19
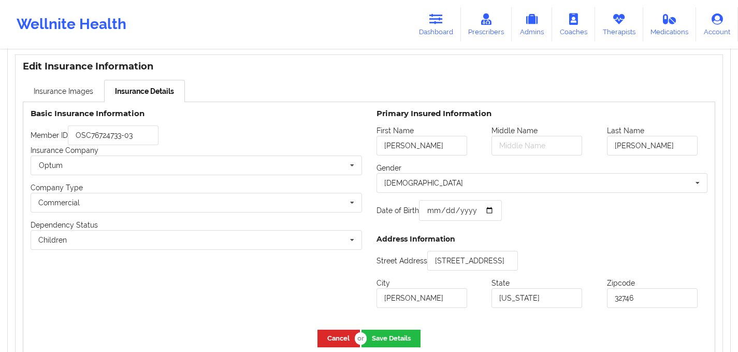
scroll to position [780, 0]
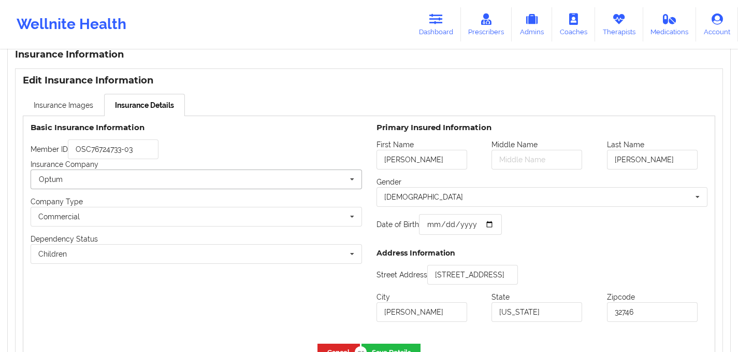
click at [162, 189] on div "Optum BCBS (not BCBS FL or [US_STATE] Blue) [US_STATE] Blue (BCBS [GEOGRAPHIC_D…" at bounding box center [197, 179] width 332 height 20
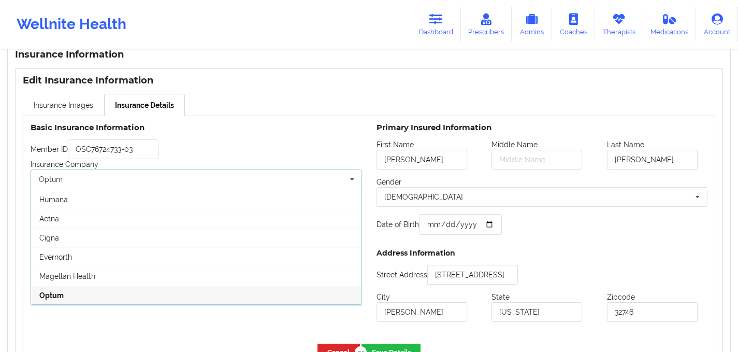
click at [252, 156] on div "Member ID OSC76724733-03" at bounding box center [197, 149] width 332 height 20
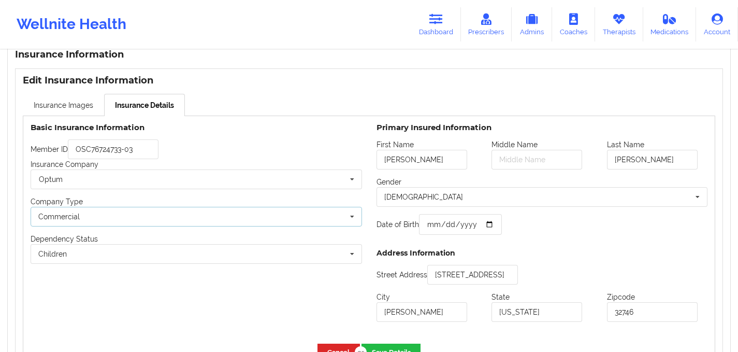
click at [89, 219] on div "Commercial None Commercial" at bounding box center [197, 217] width 332 height 20
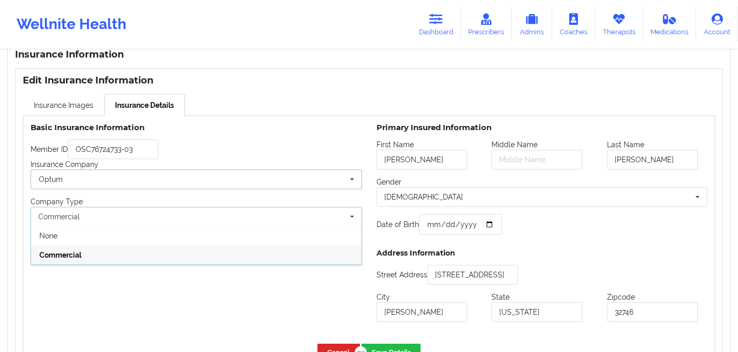
click at [90, 182] on input "text" at bounding box center [197, 179] width 331 height 19
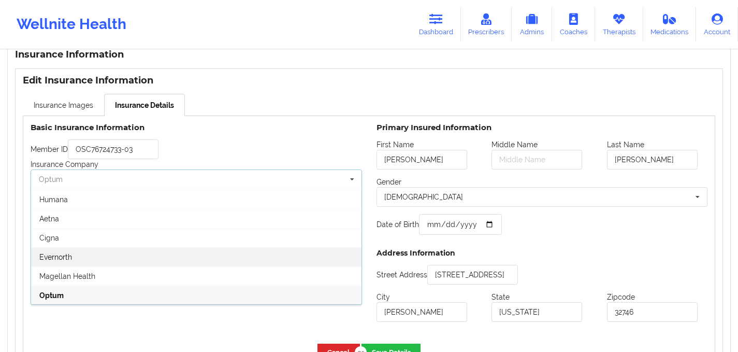
scroll to position [152, 0]
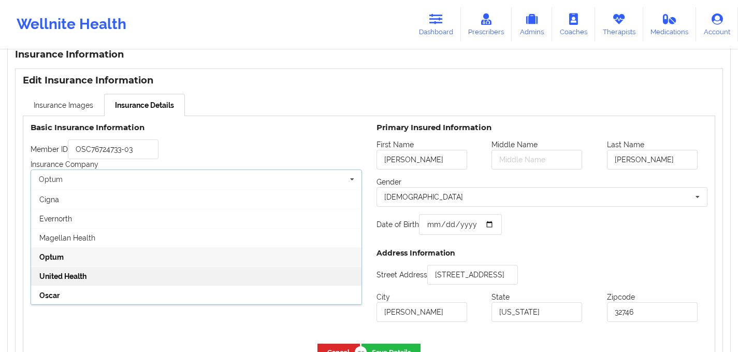
click at [78, 284] on div "United Health" at bounding box center [196, 275] width 331 height 19
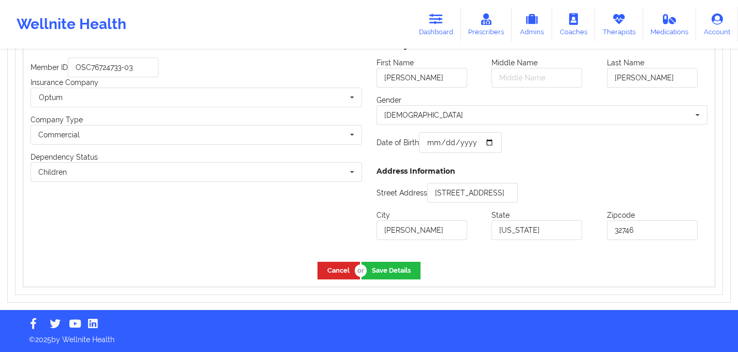
scroll to position [865, 0]
click at [403, 265] on button "Save Details" at bounding box center [391, 270] width 59 height 17
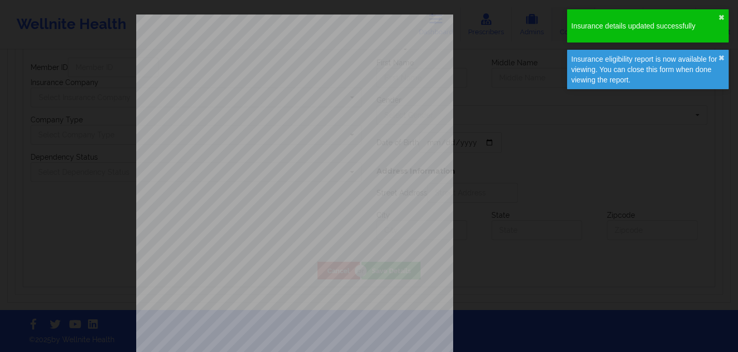
scroll to position [641, 0]
type input "[PERSON_NAME]"
type input "[DATE]"
type input "[STREET_ADDRESS]"
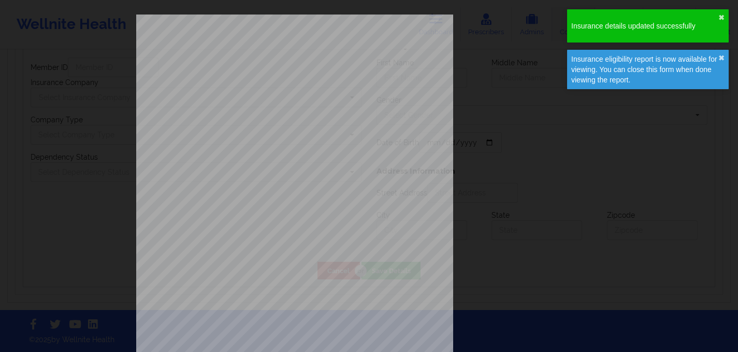
type input "[PERSON_NAME]"
type input "[US_STATE]"
type input "32746"
type input "OSC76724733-03"
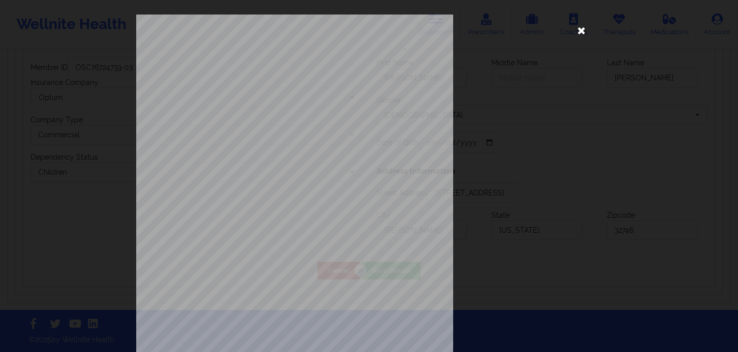
click at [577, 28] on icon at bounding box center [581, 30] width 17 height 17
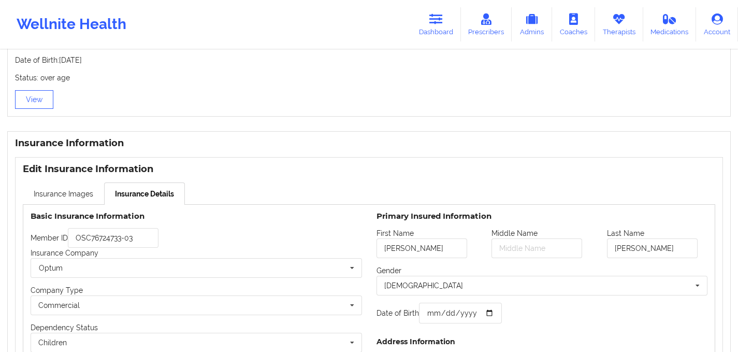
scroll to position [789, 0]
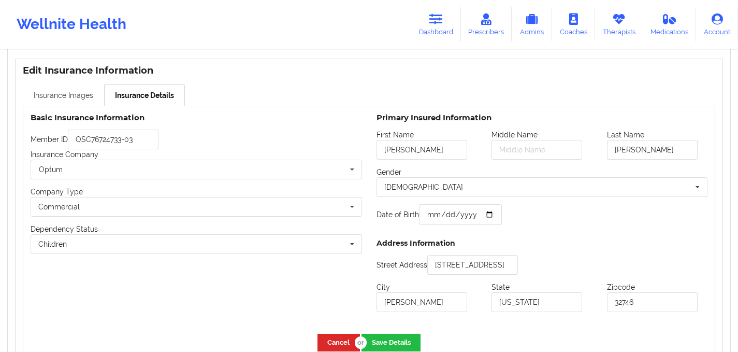
click at [68, 106] on link "Insurance Images" at bounding box center [63, 95] width 81 height 22
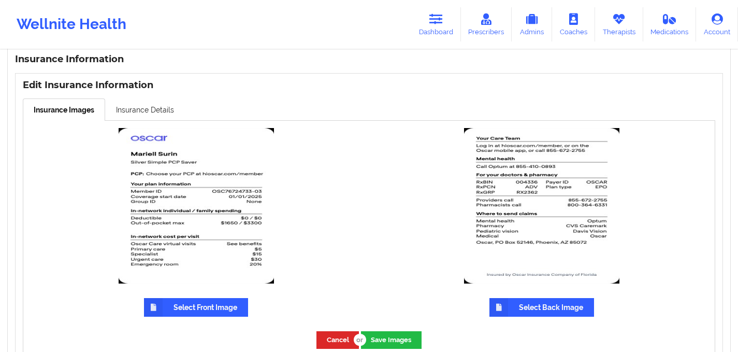
scroll to position [772, 0]
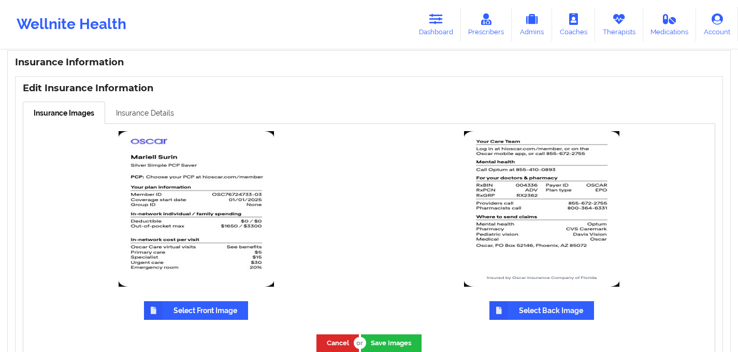
click at [151, 122] on link "Insurance Details" at bounding box center [145, 113] width 80 height 22
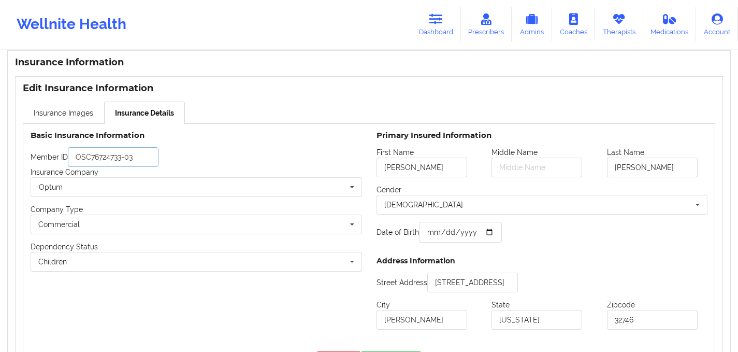
drag, startPoint x: 73, startPoint y: 161, endPoint x: 165, endPoint y: 161, distance: 92.7
click at [165, 161] on div "Member ID OSC76724733-03" at bounding box center [197, 157] width 332 height 20
click at [87, 190] on input "text" at bounding box center [197, 187] width 331 height 19
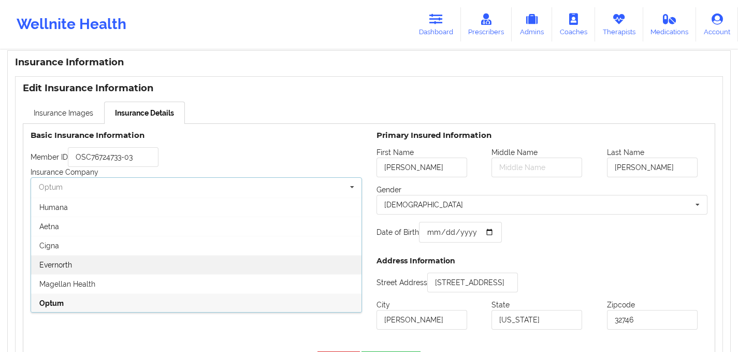
scroll to position [152, 0]
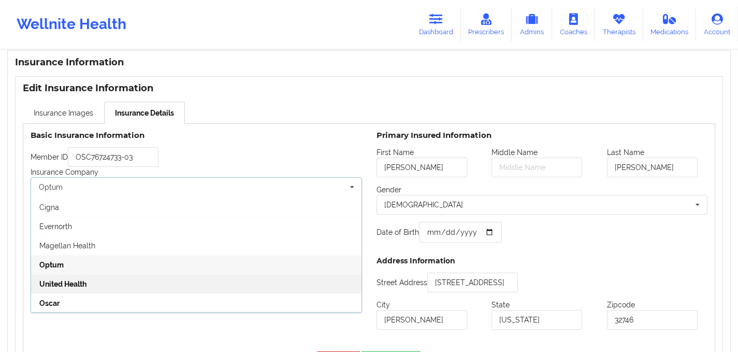
click at [69, 284] on span "United Health" at bounding box center [62, 284] width 47 height 8
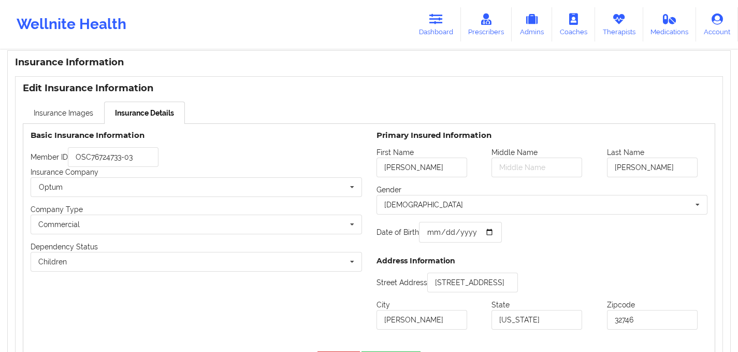
click at [207, 155] on div "Member ID OSC76724733-03" at bounding box center [197, 157] width 332 height 20
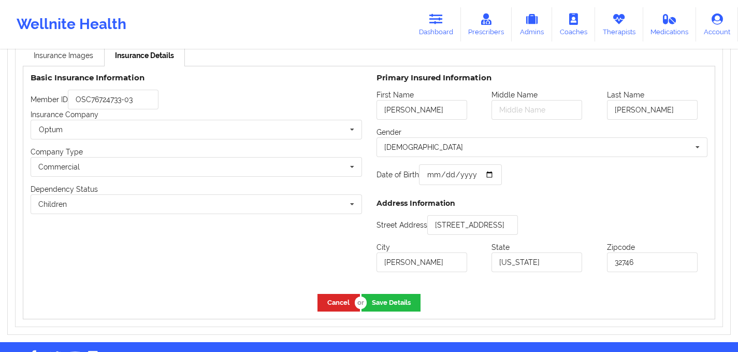
scroll to position [865, 0]
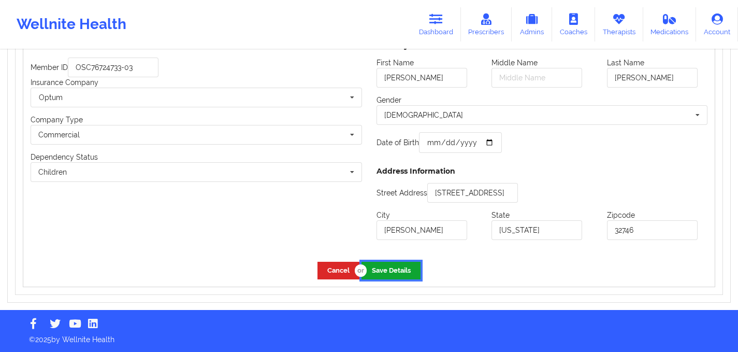
click at [396, 272] on button "Save Details" at bounding box center [391, 270] width 59 height 17
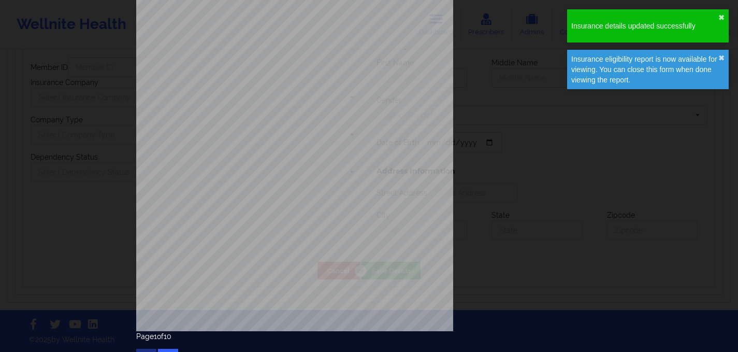
scroll to position [6, 0]
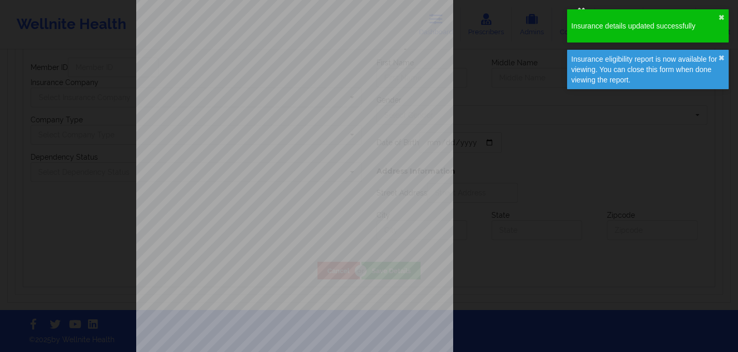
type input "[PERSON_NAME]"
type input "[DATE]"
type input "[STREET_ADDRESS]"
type input "[PERSON_NAME]"
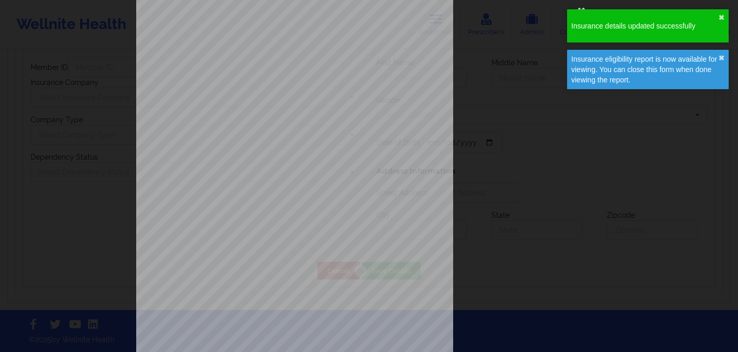
type input "[US_STATE]"
type input "32746"
type input "OSC76724733-03"
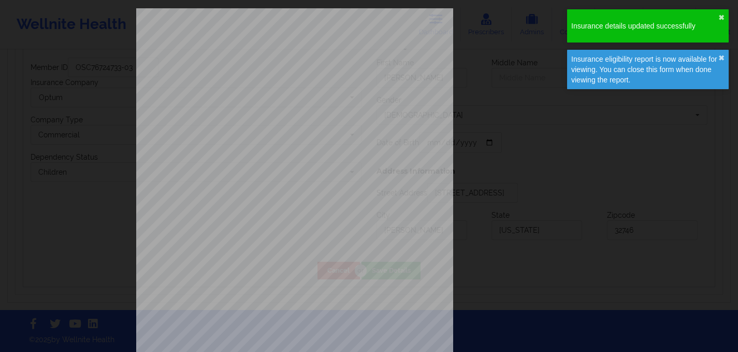
scroll to position [0, 0]
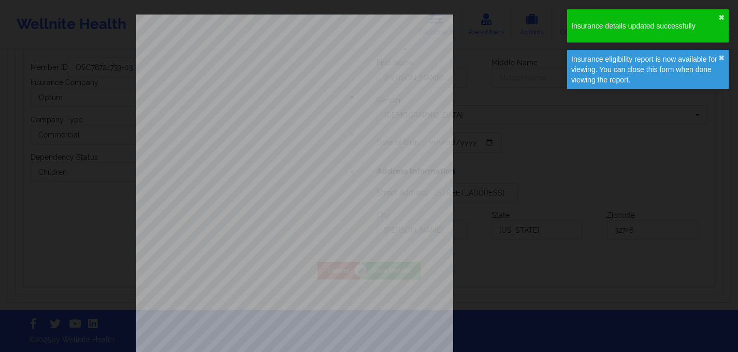
click at [725, 19] on div "Insurance details updated successfully ✖︎" at bounding box center [648, 25] width 162 height 33
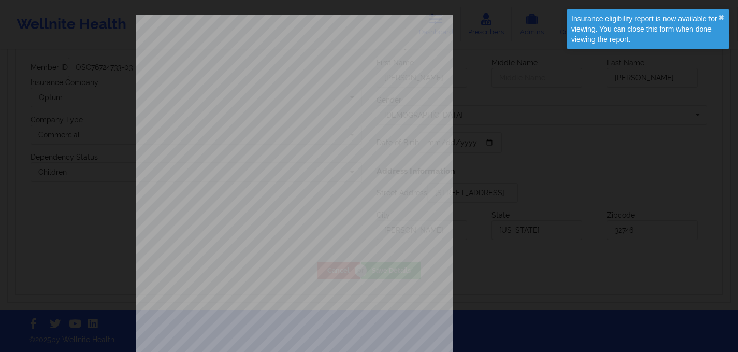
click at [726, 21] on div "Insurance eligibility report is now available for viewing. You can close this f…" at bounding box center [648, 28] width 162 height 39
